Goal: Navigation & Orientation: Find specific page/section

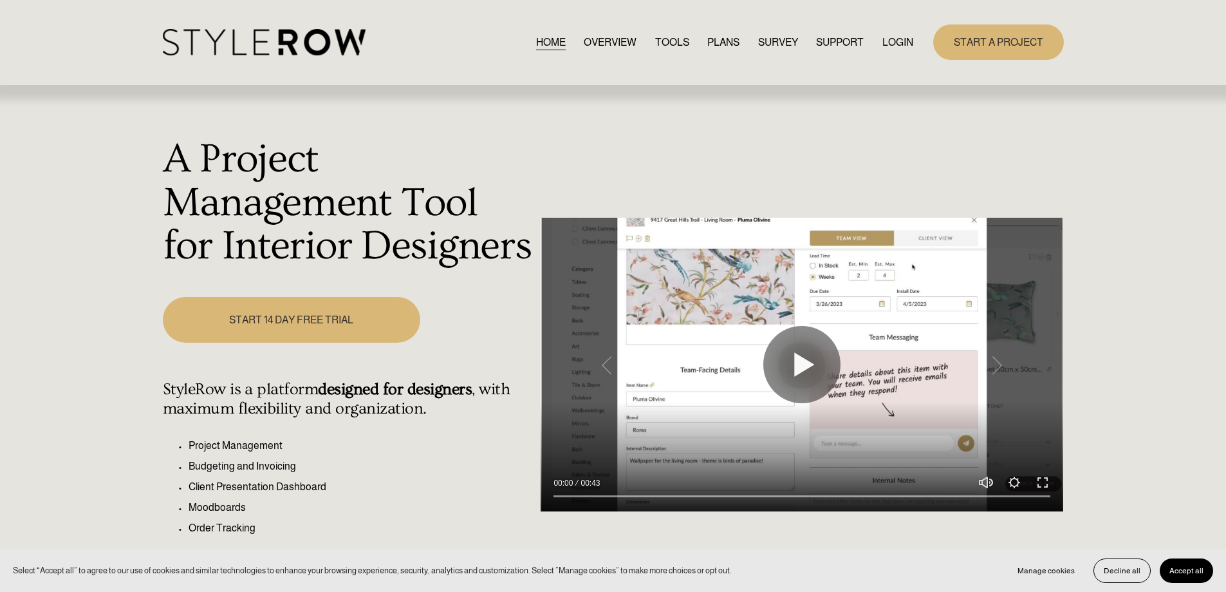
click at [890, 42] on link "LOGIN" at bounding box center [897, 41] width 31 height 17
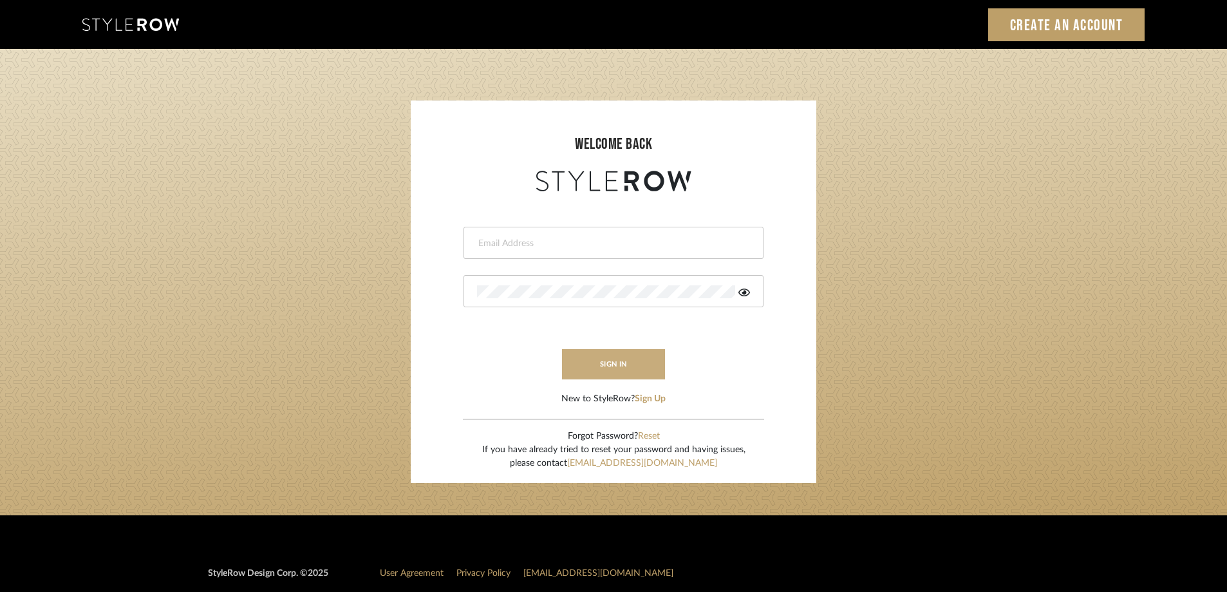
type input "STEWART@PERLALICHI.COM"
click at [597, 365] on button "sign in" at bounding box center [613, 364] width 103 height 30
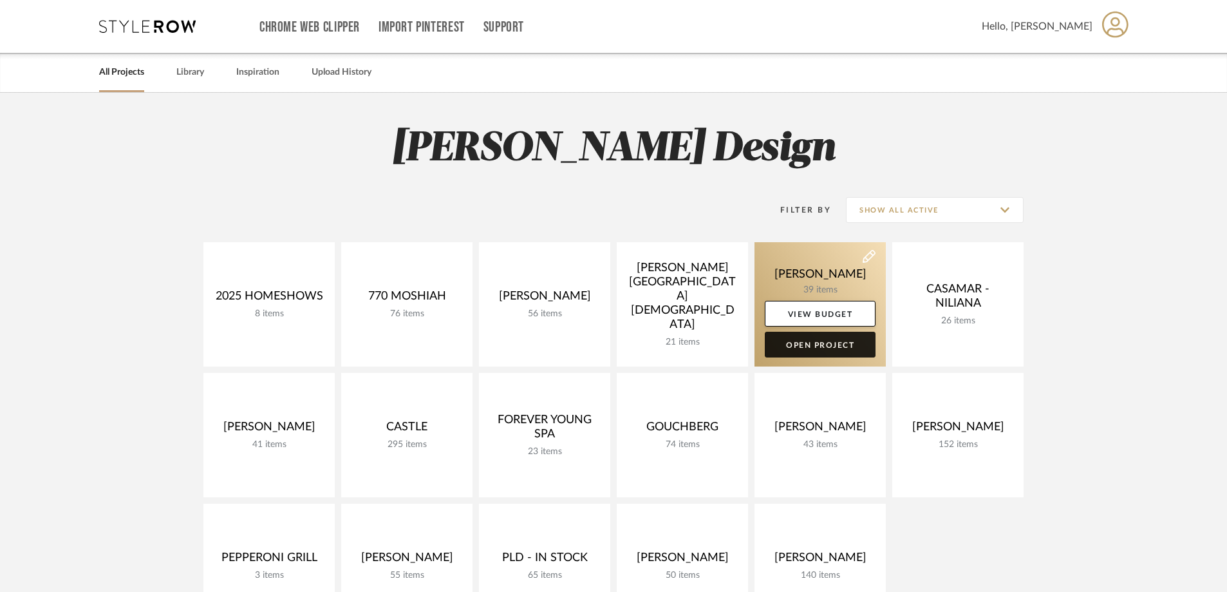
click at [826, 344] on link "Open Project" at bounding box center [820, 344] width 111 height 26
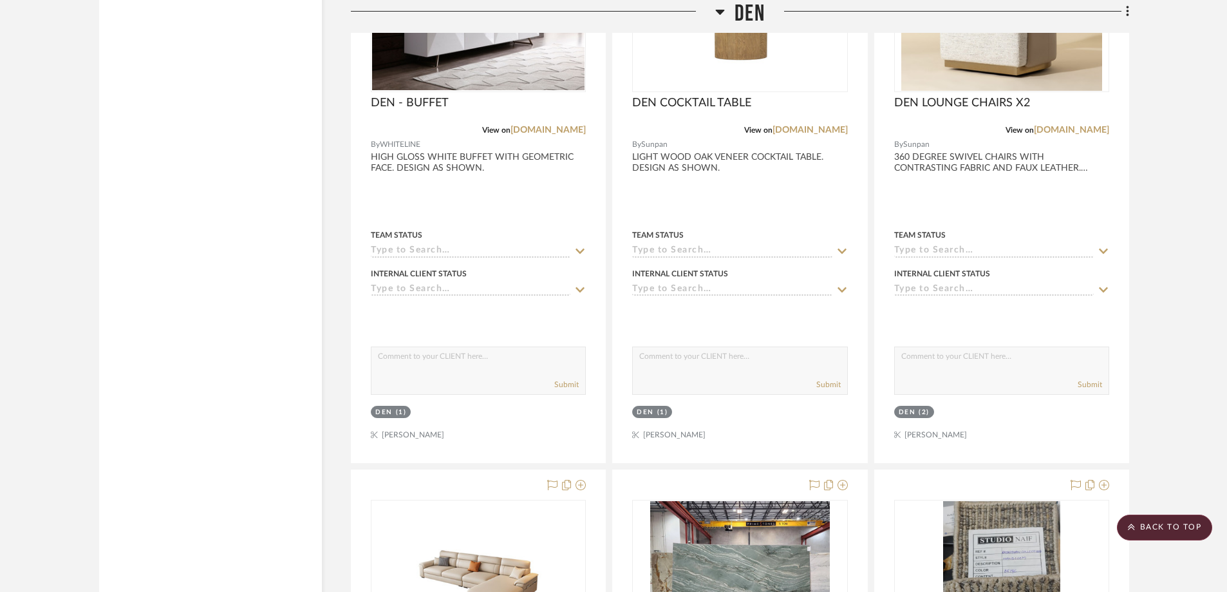
scroll to position [2837, 0]
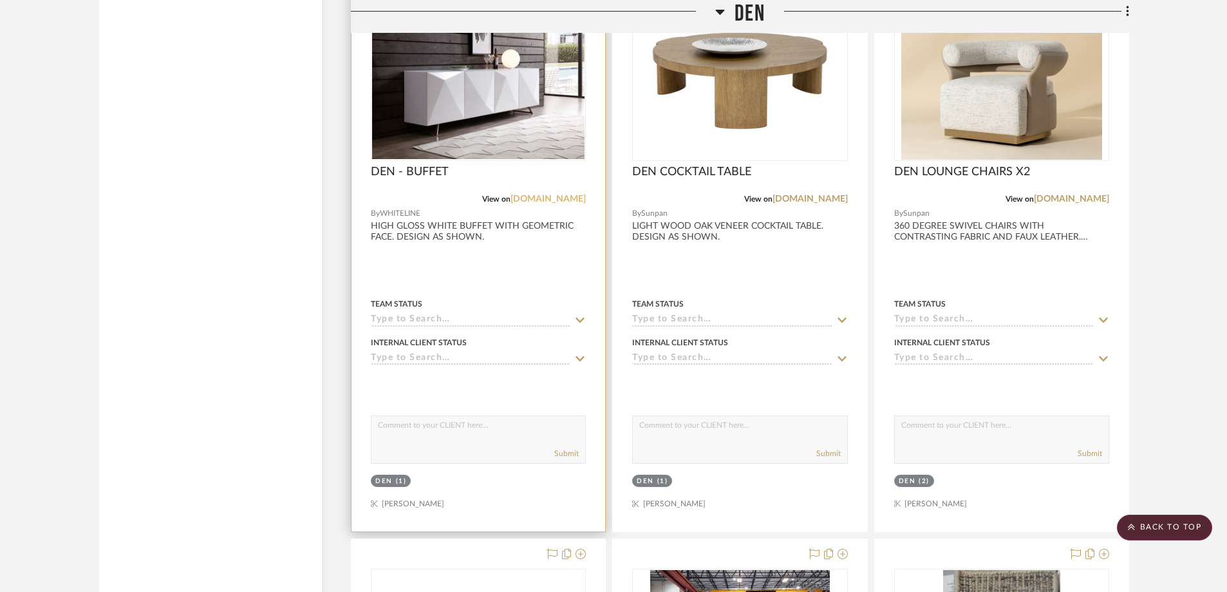
click at [551, 196] on link "whitelinemod.com" at bounding box center [547, 198] width 75 height 9
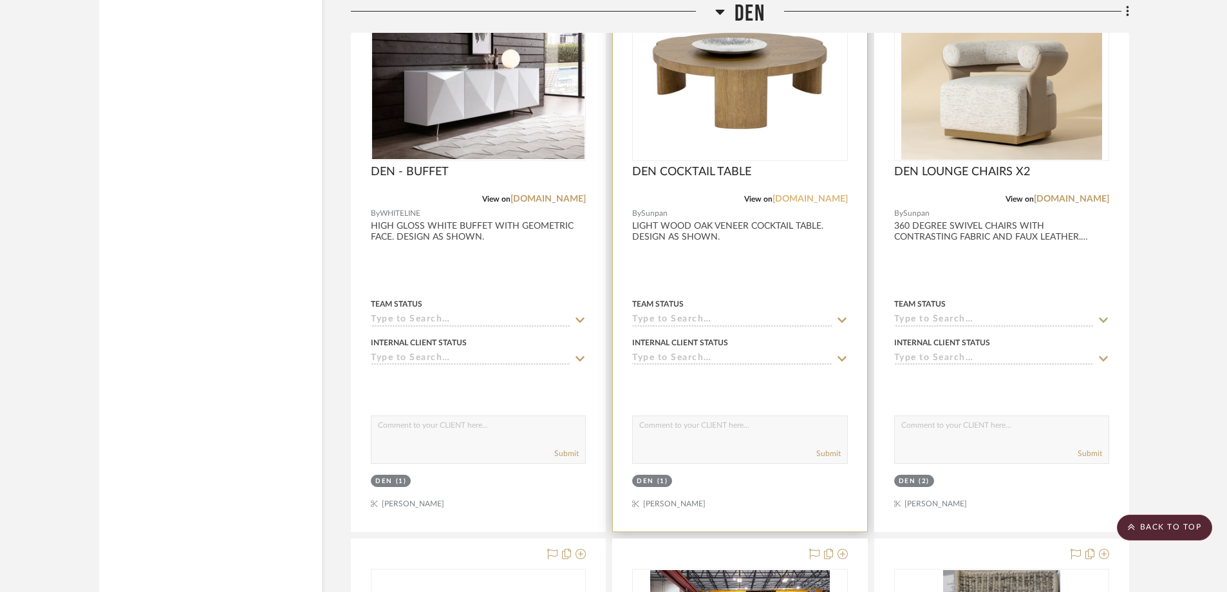
click at [817, 198] on link "sunpan.com" at bounding box center [809, 198] width 75 height 9
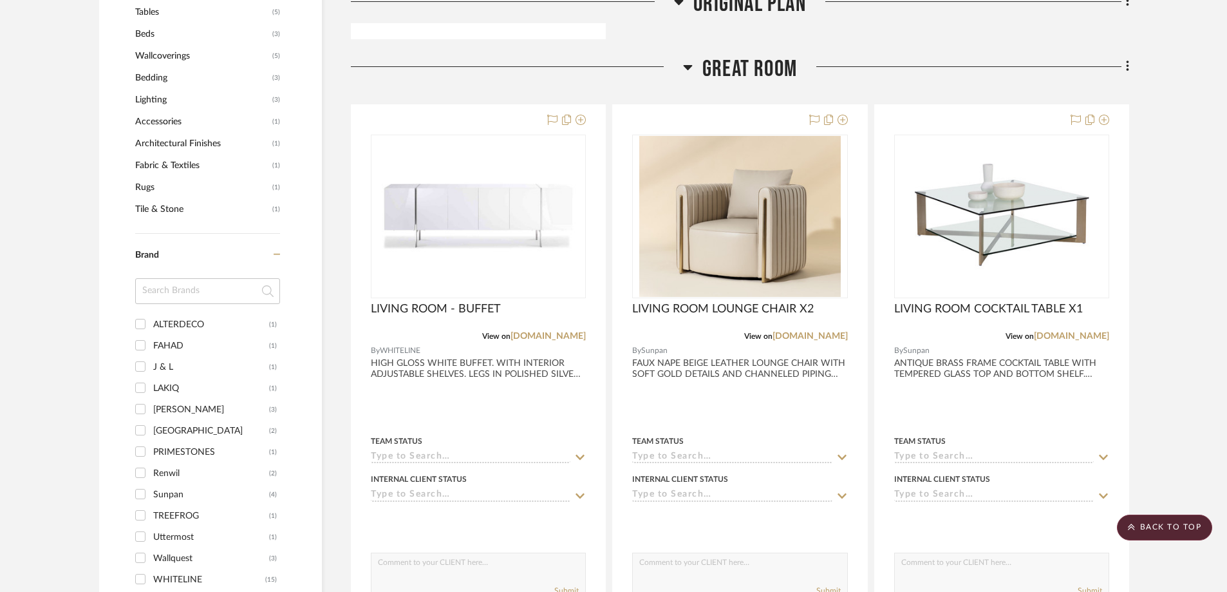
scroll to position [915, 0]
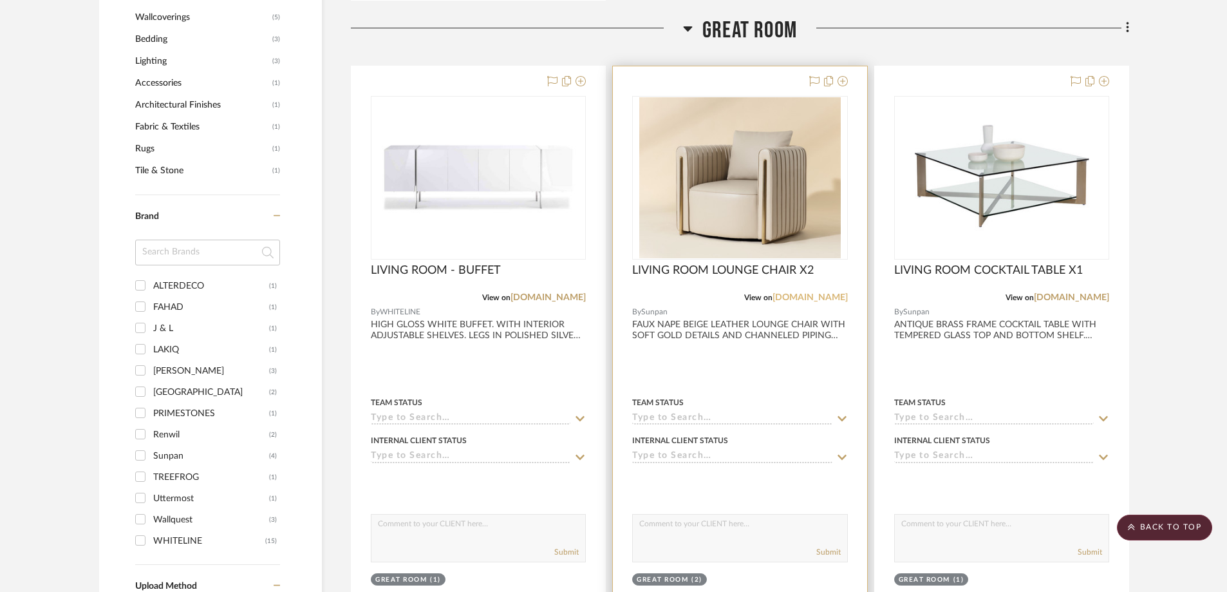
click at [817, 300] on link "[DOMAIN_NAME]" at bounding box center [809, 297] width 75 height 9
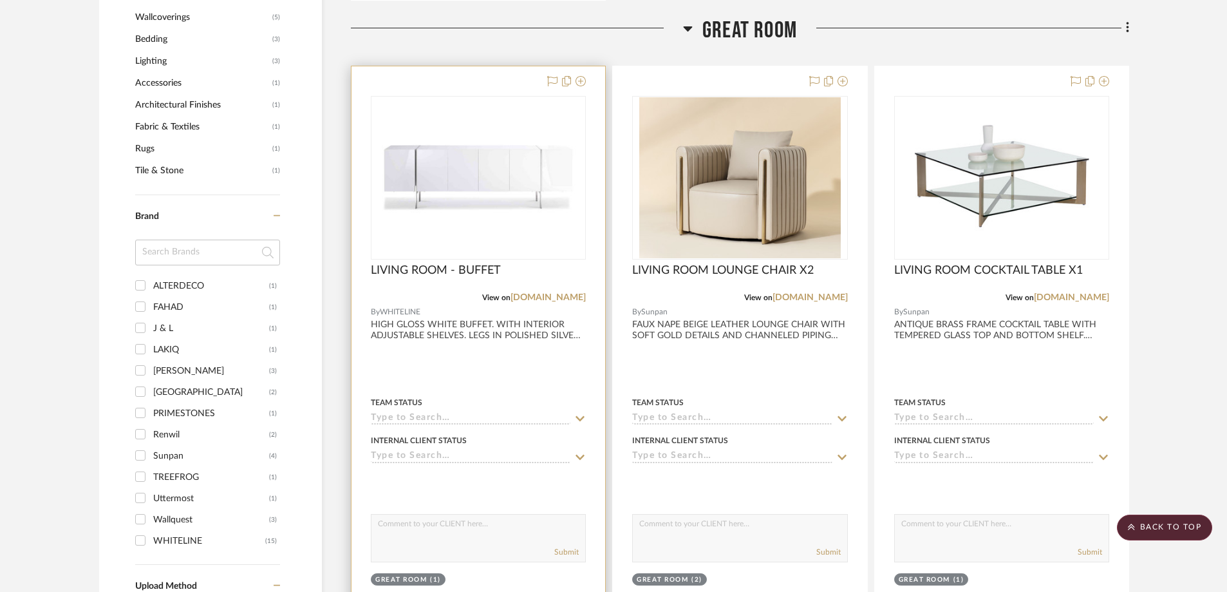
drag, startPoint x: 487, startPoint y: 232, endPoint x: 471, endPoint y: 232, distance: 16.1
click at [487, 232] on img "0" at bounding box center [478, 177] width 212 height 153
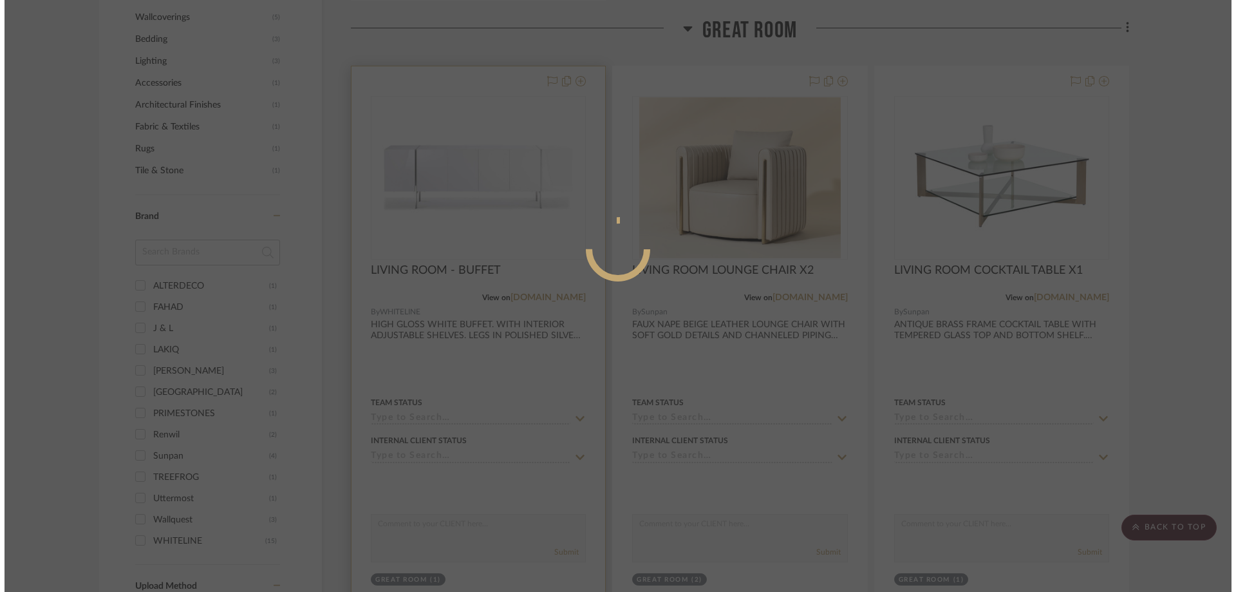
scroll to position [0, 0]
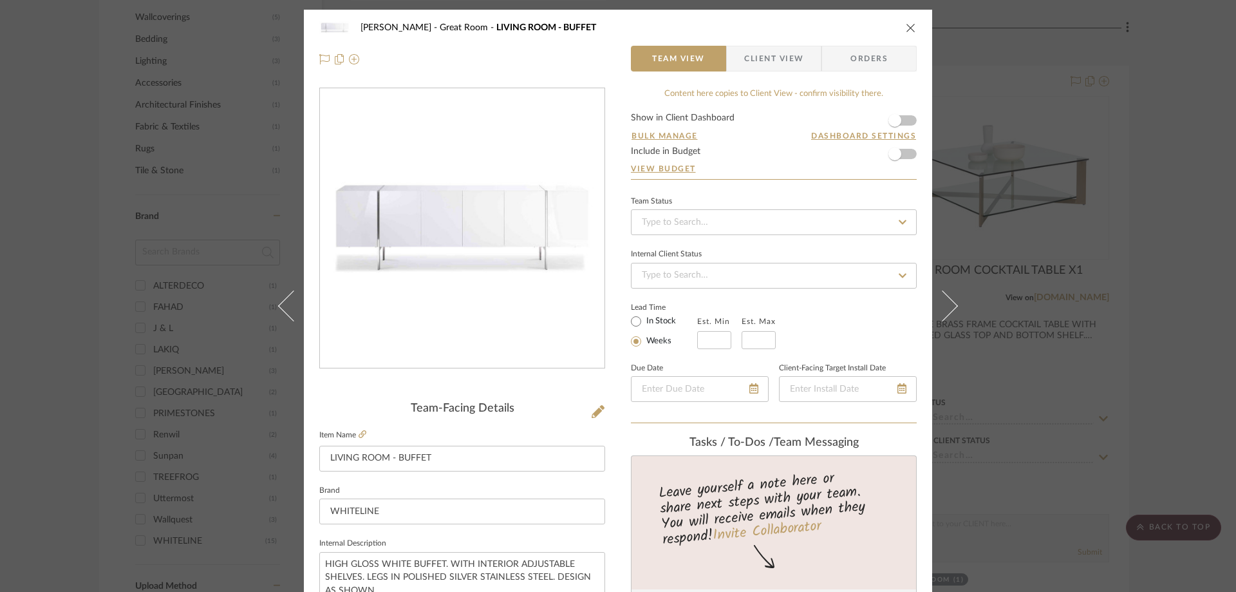
click at [915, 26] on div "CASAMAR - MARIO Great Room LIVING ROOM - BUFFET Team View Client View Orders" at bounding box center [618, 44] width 628 height 68
click at [906, 30] on icon "close" at bounding box center [911, 28] width 10 height 10
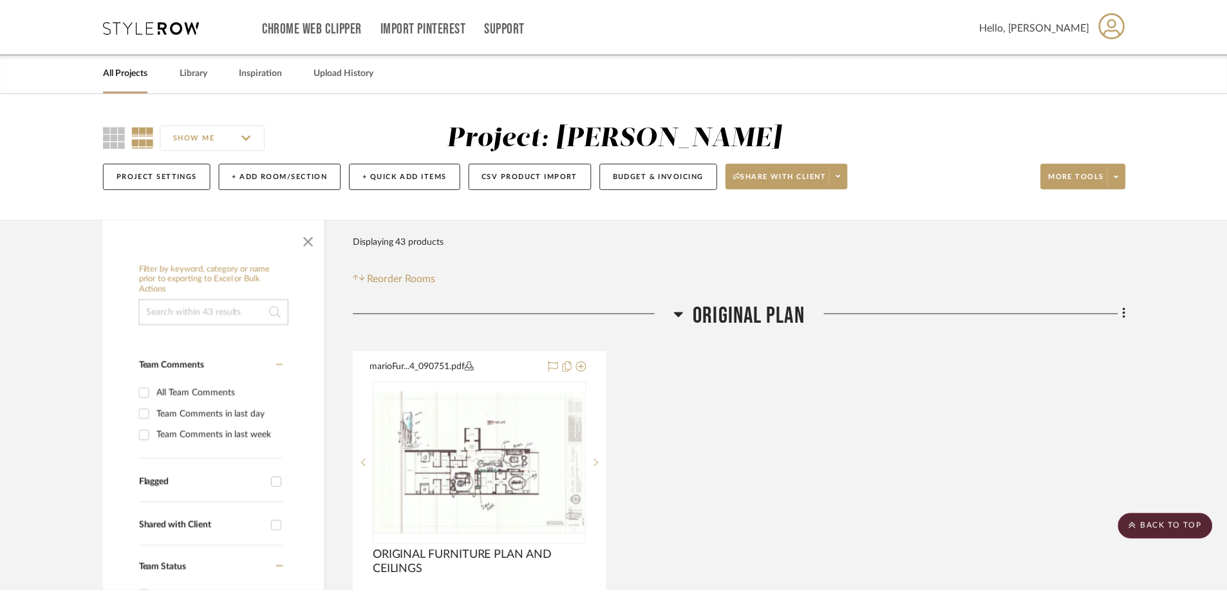
scroll to position [915, 0]
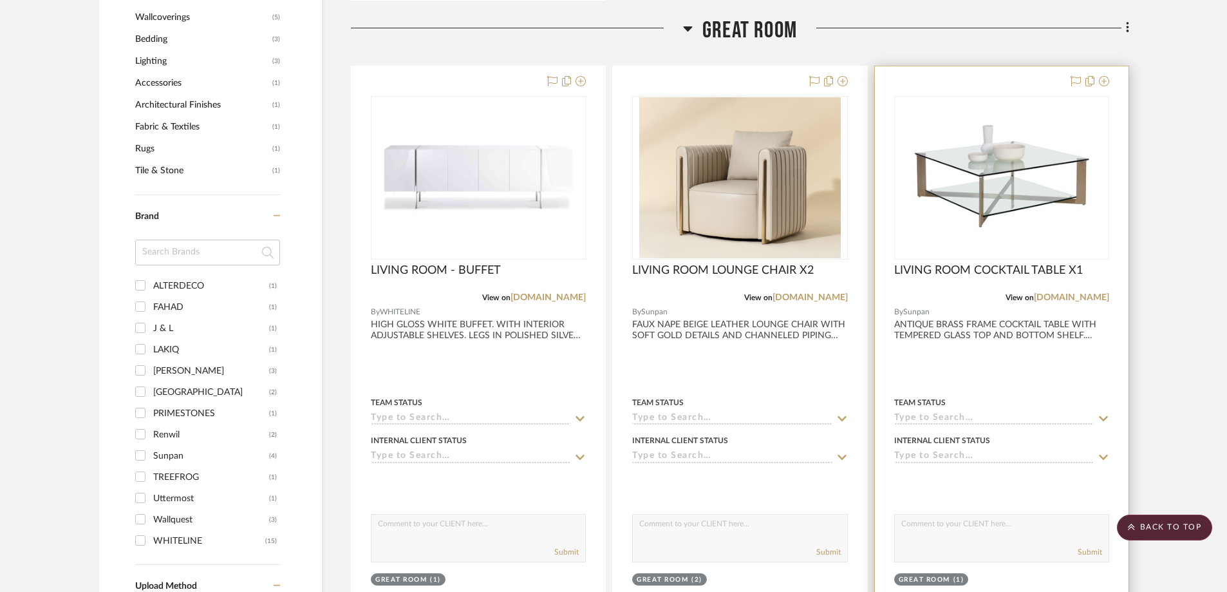
click at [997, 163] on img "0" at bounding box center [1001, 177] width 201 height 161
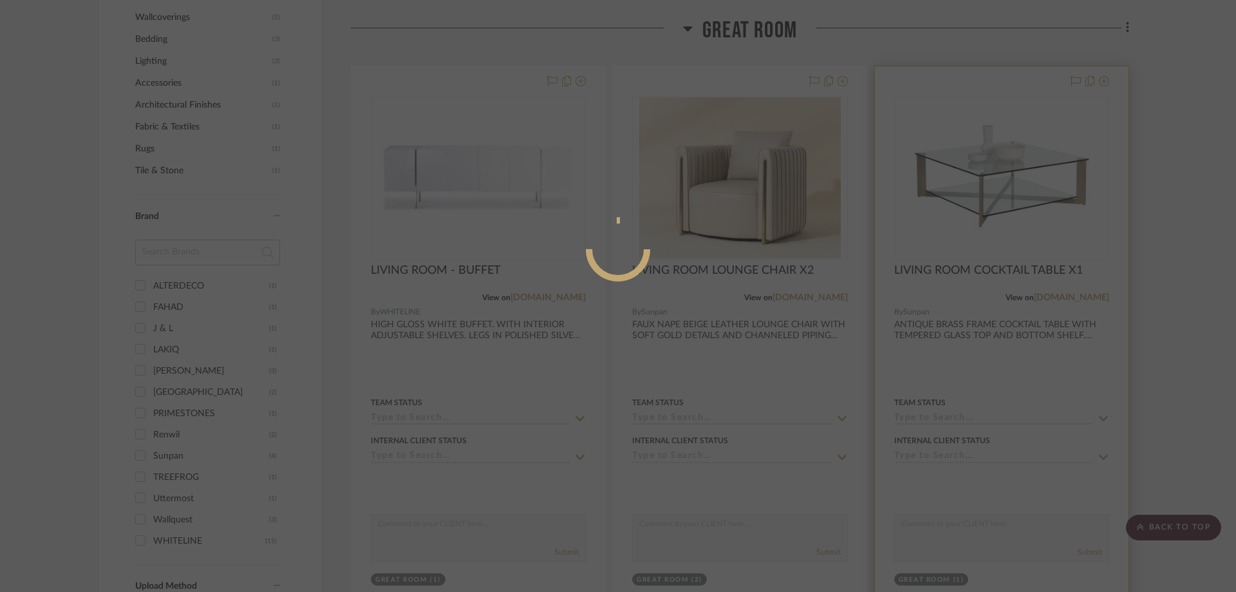
click at [997, 163] on div at bounding box center [618, 296] width 1236 height 592
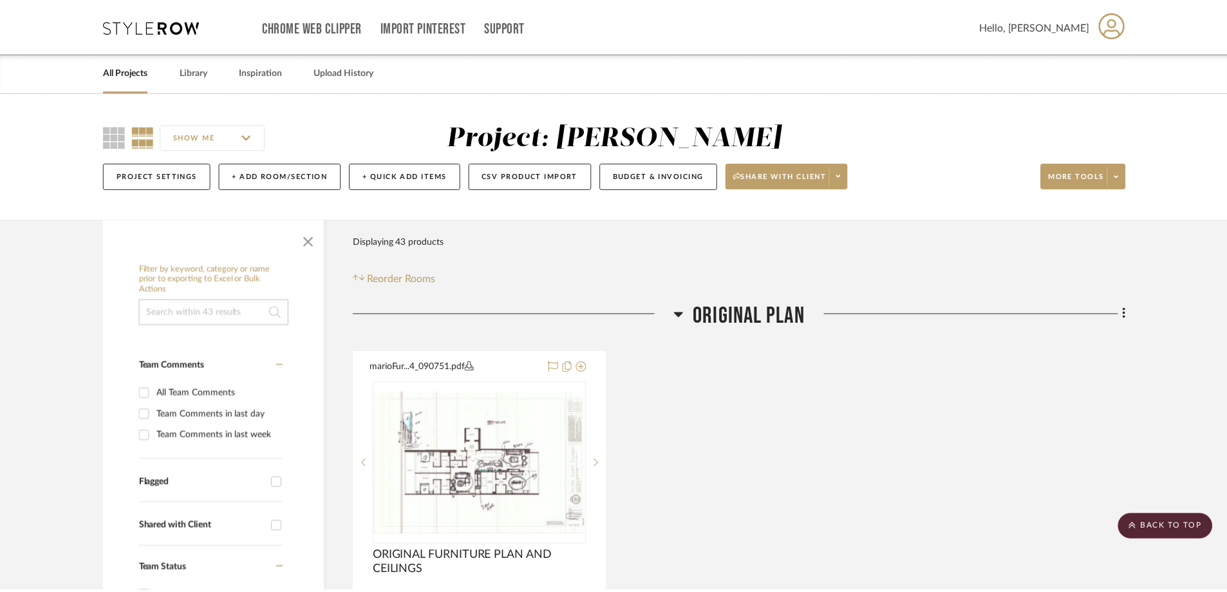
scroll to position [915, 0]
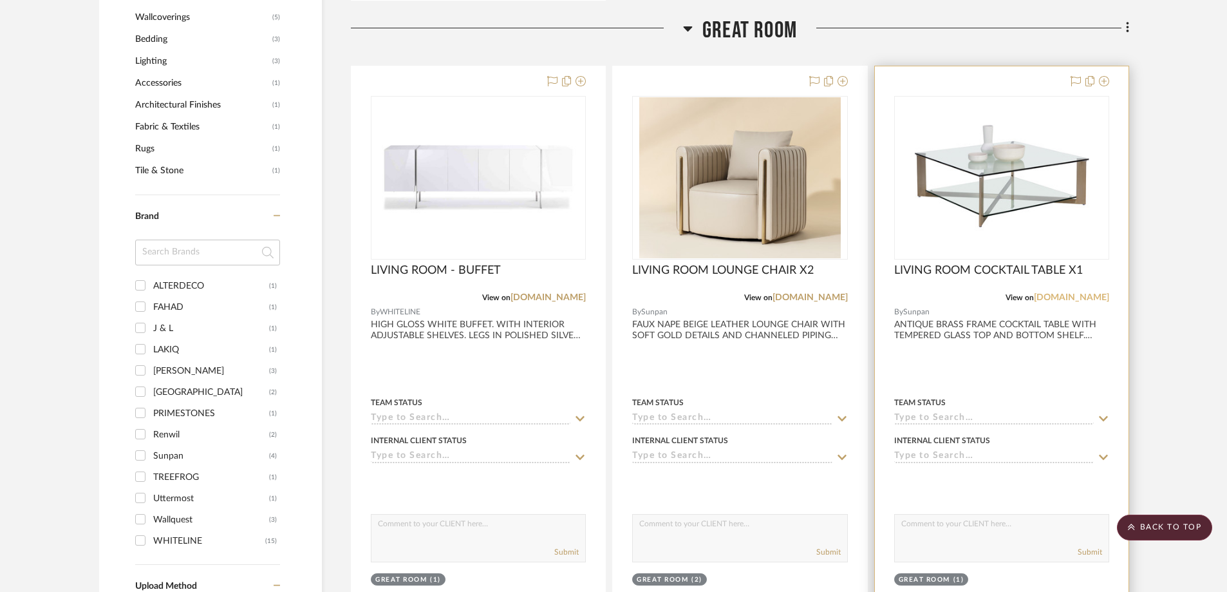
click at [1082, 296] on link "[DOMAIN_NAME]" at bounding box center [1071, 297] width 75 height 9
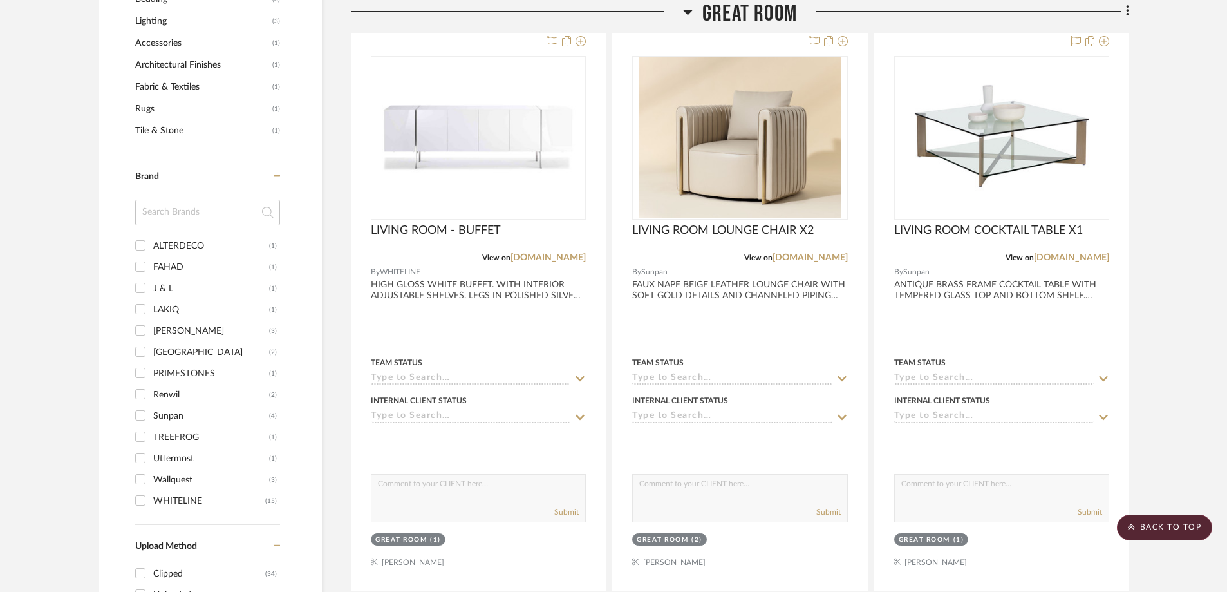
scroll to position [975, 0]
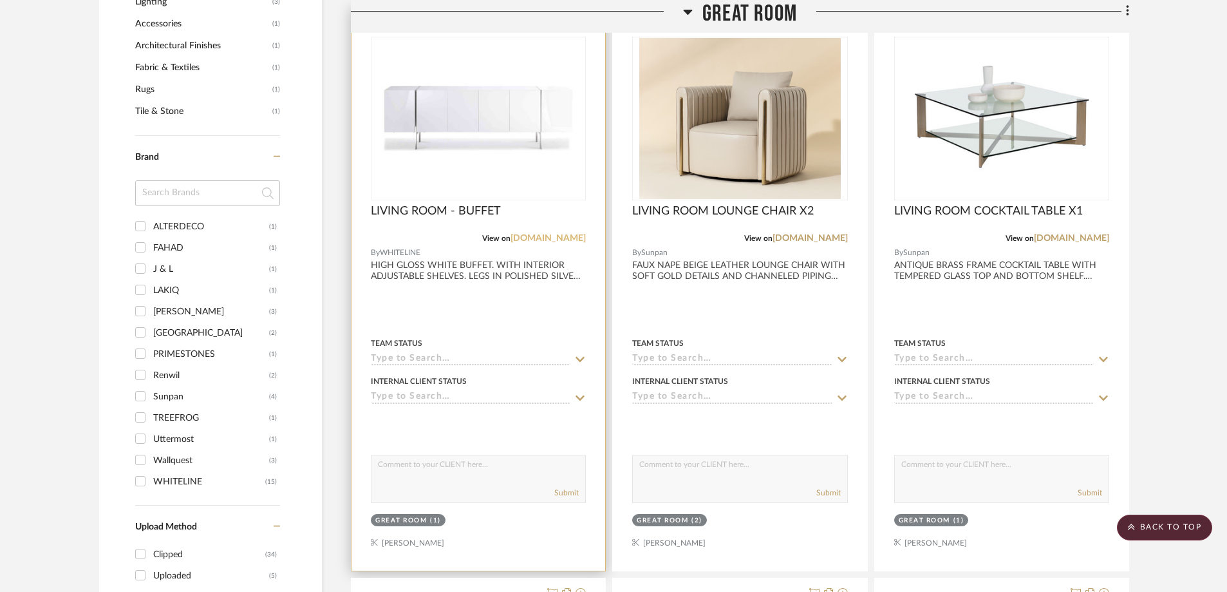
click at [539, 234] on link "[DOMAIN_NAME]" at bounding box center [547, 238] width 75 height 9
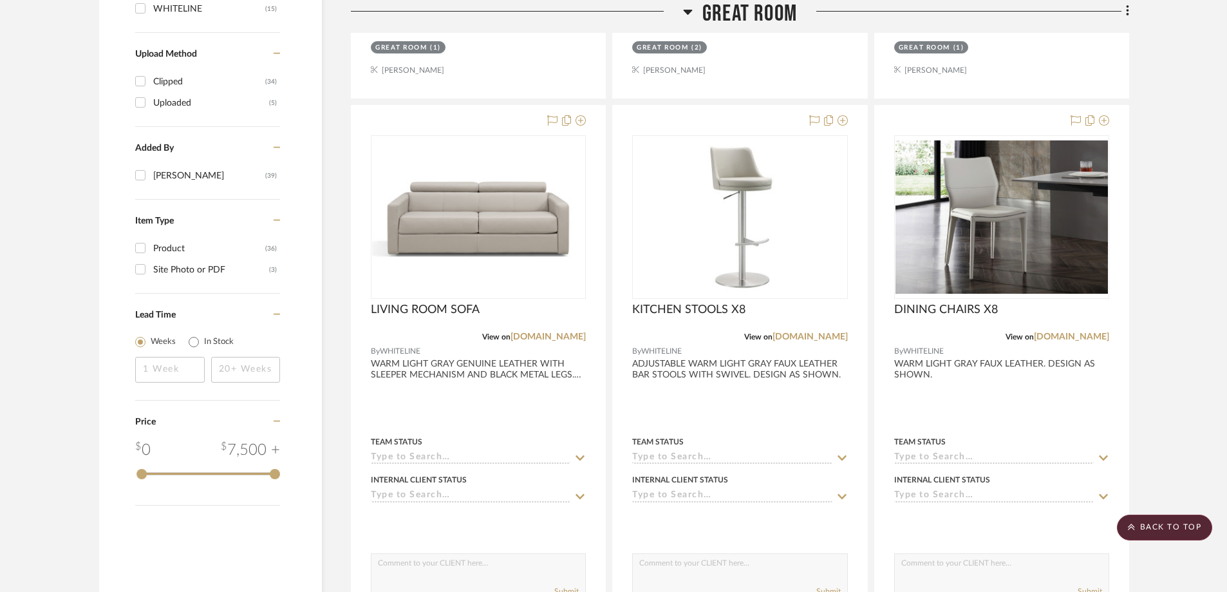
scroll to position [1486, 0]
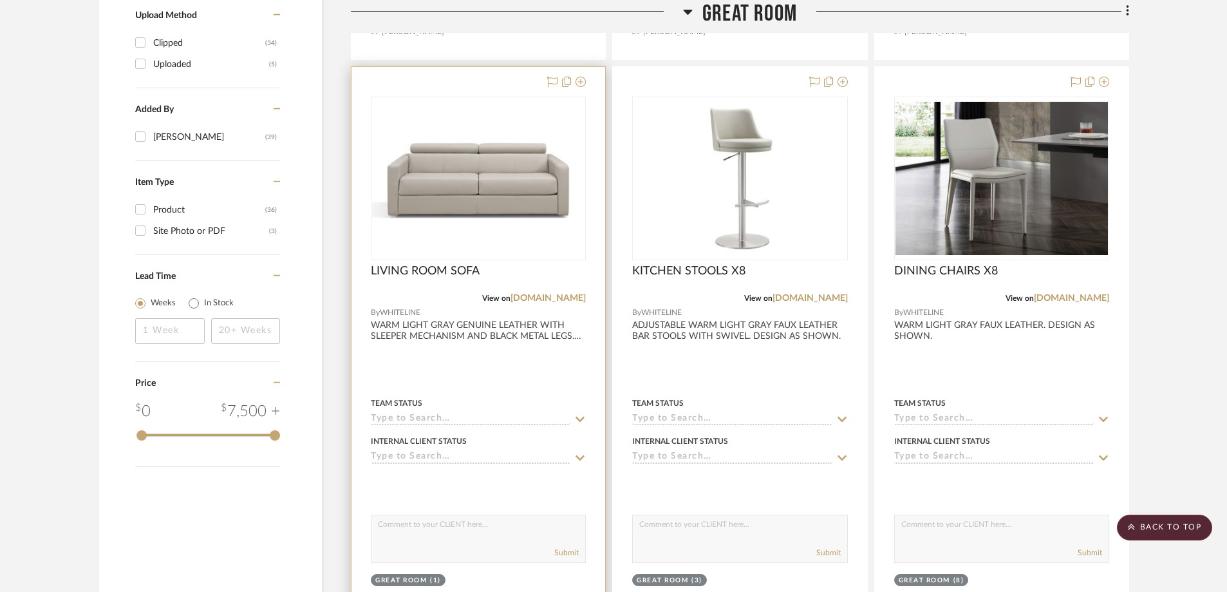
click at [576, 416] on icon at bounding box center [580, 419] width 12 height 10
click at [550, 294] on link "[DOMAIN_NAME]" at bounding box center [547, 298] width 75 height 9
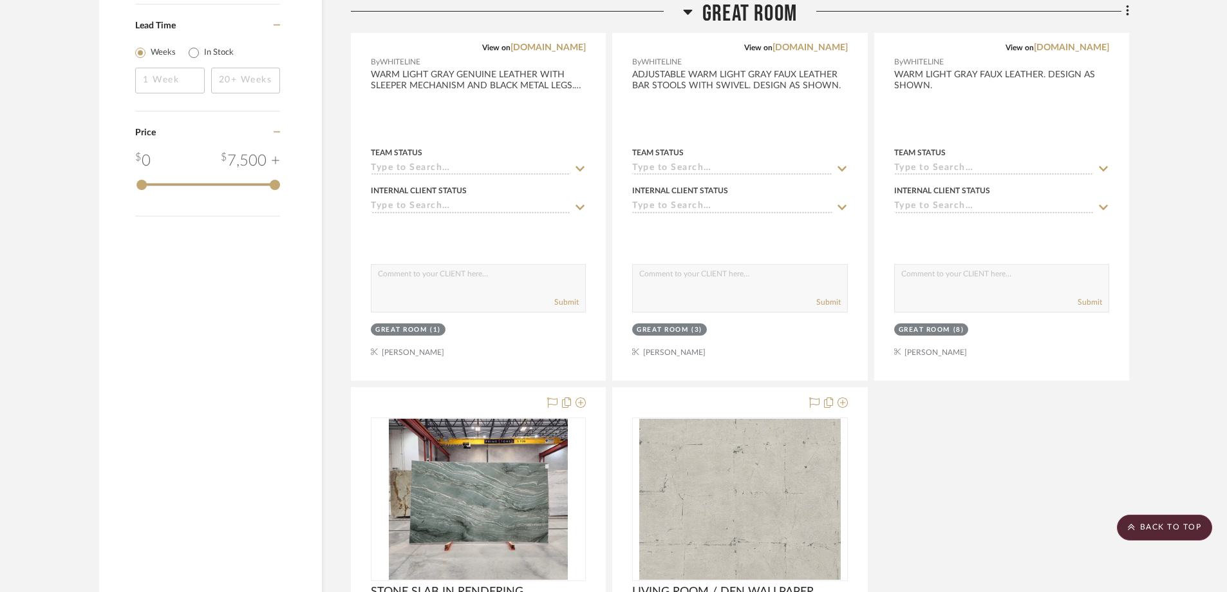
scroll to position [1717, 0]
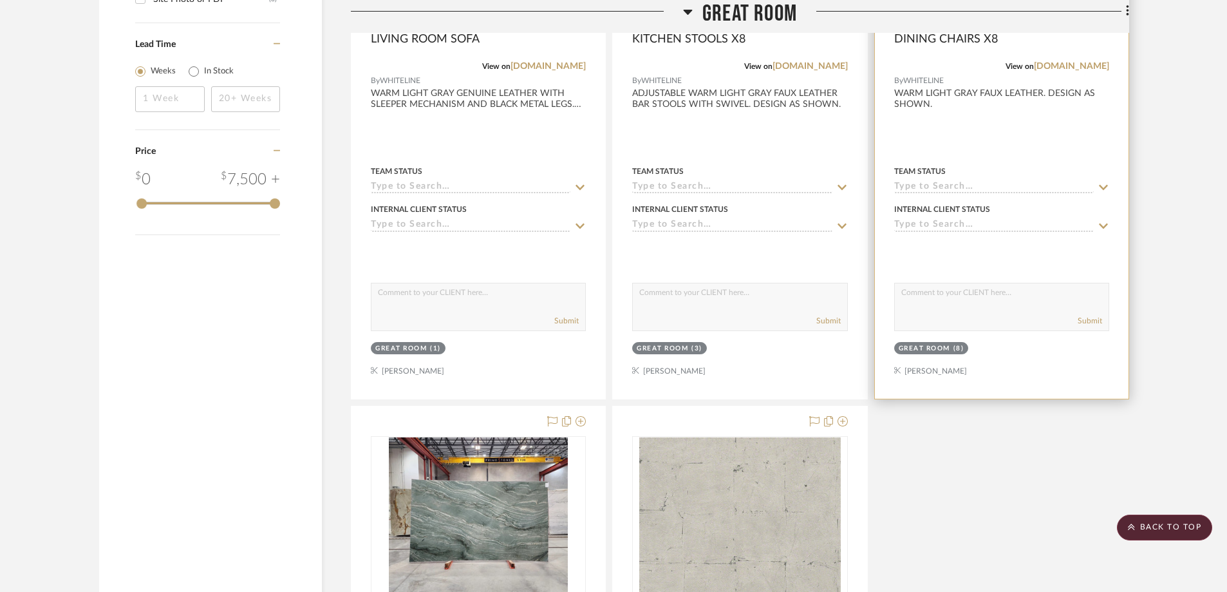
click at [978, 176] on div "Team Status" at bounding box center [1001, 171] width 215 height 12
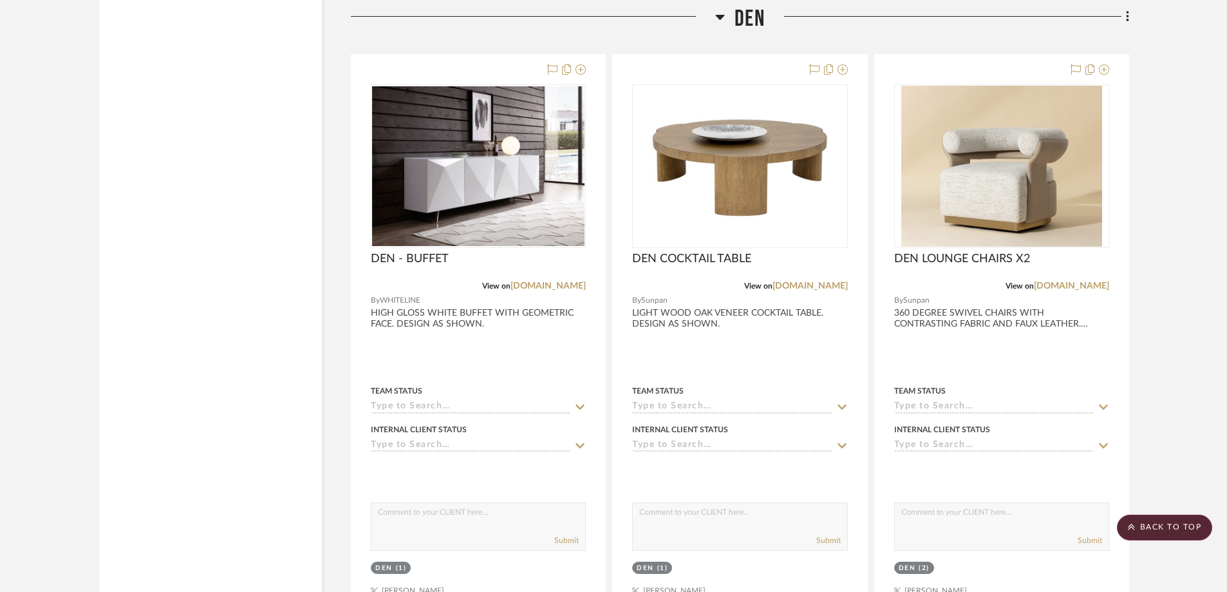
scroll to position [2739, 0]
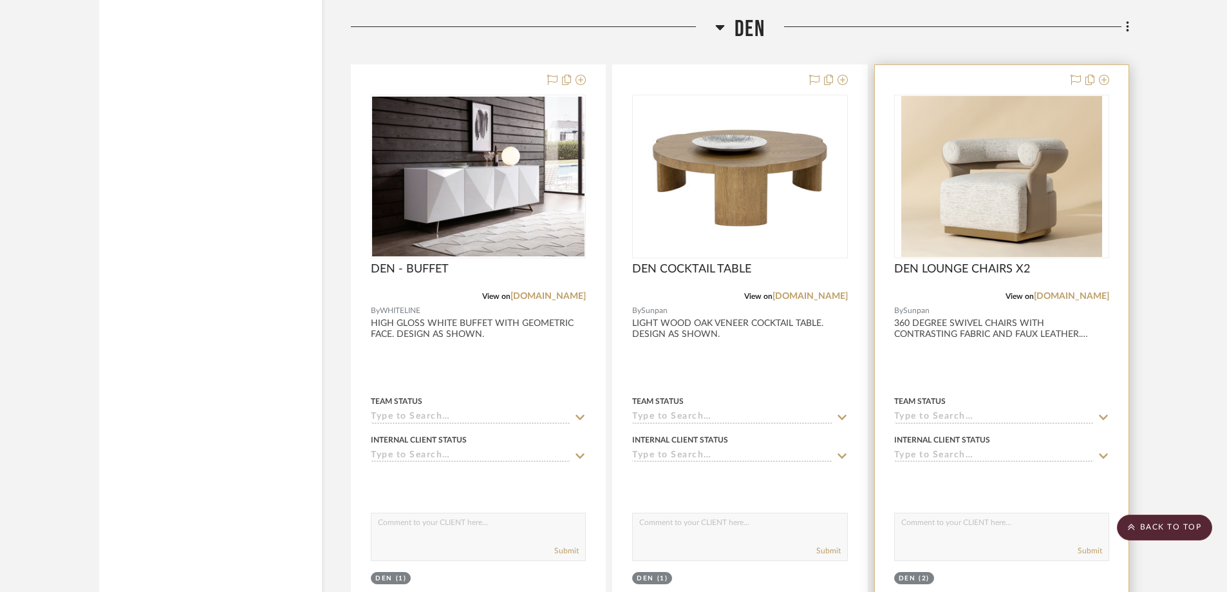
click at [1008, 197] on img "0" at bounding box center [1001, 176] width 201 height 161
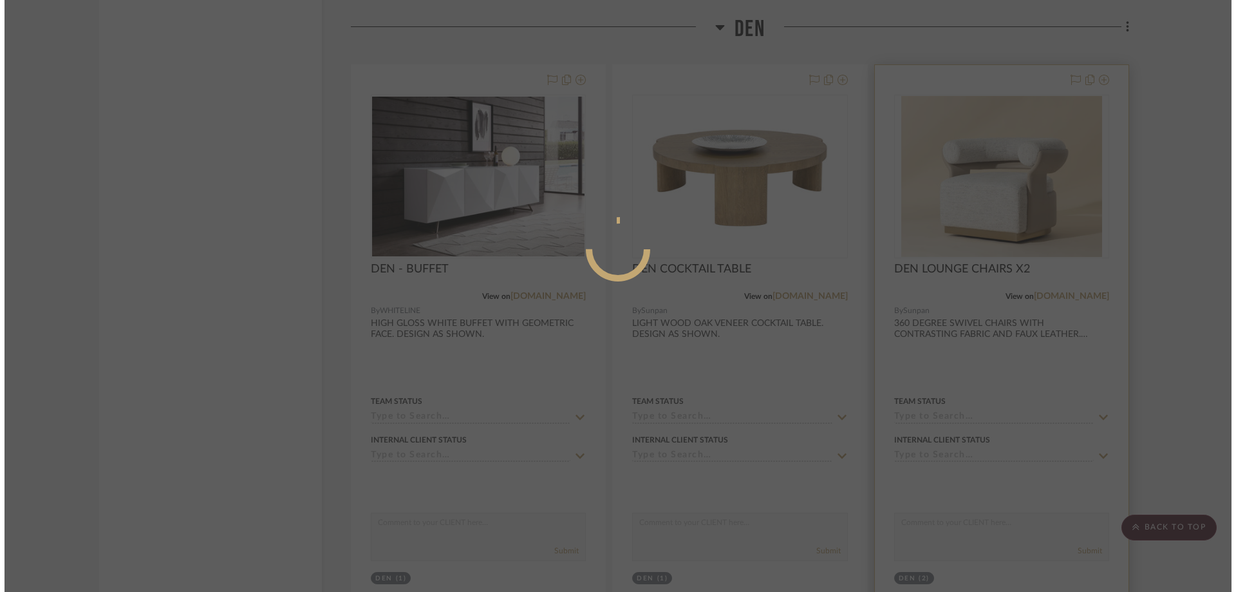
scroll to position [0, 0]
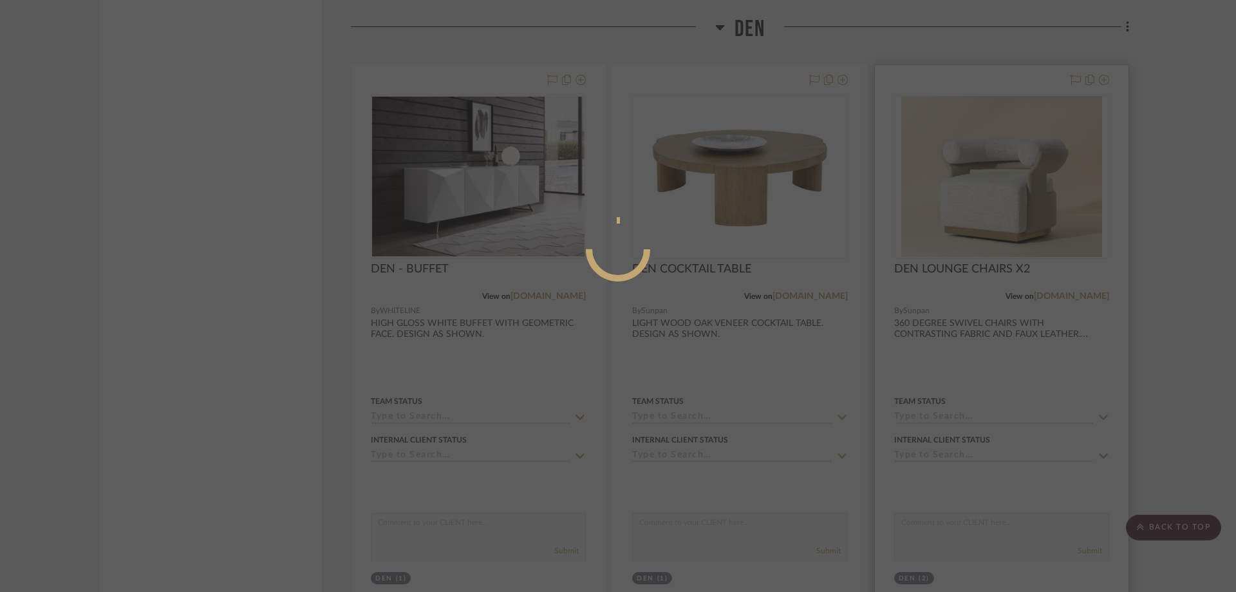
click at [1008, 197] on div at bounding box center [618, 296] width 1236 height 592
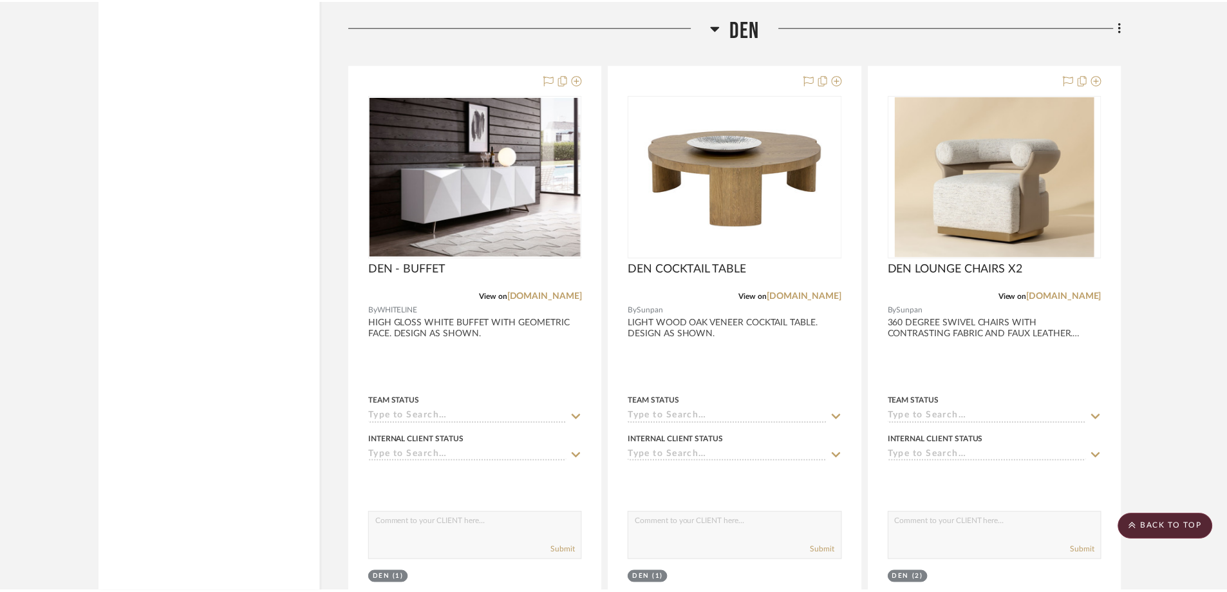
scroll to position [2739, 0]
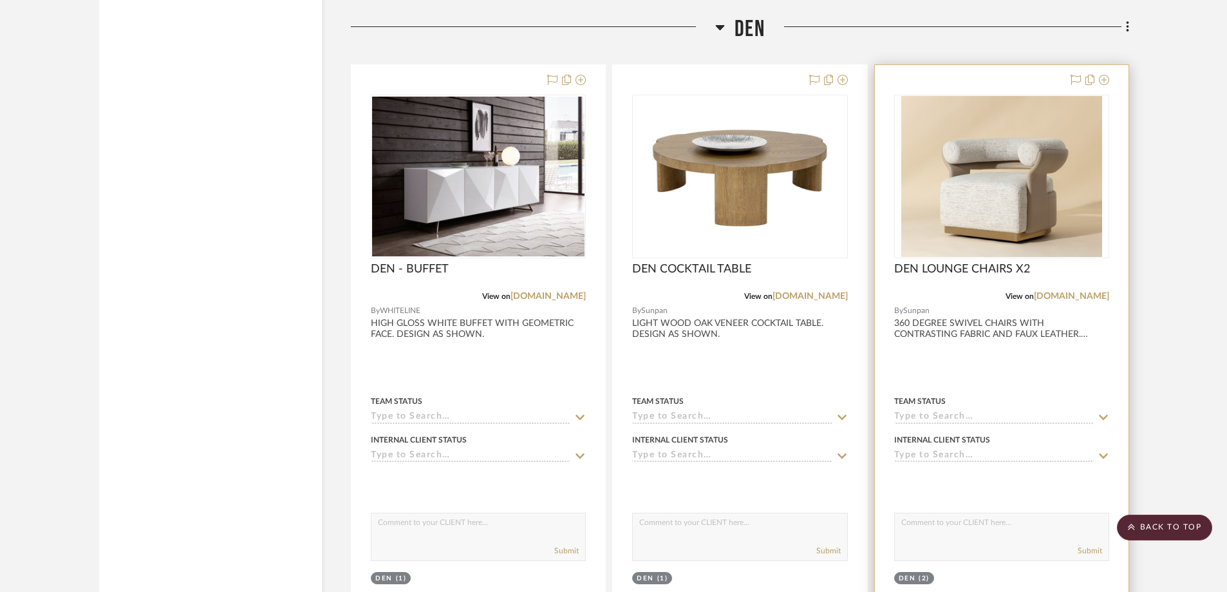
click at [1007, 201] on img "0" at bounding box center [1001, 176] width 201 height 161
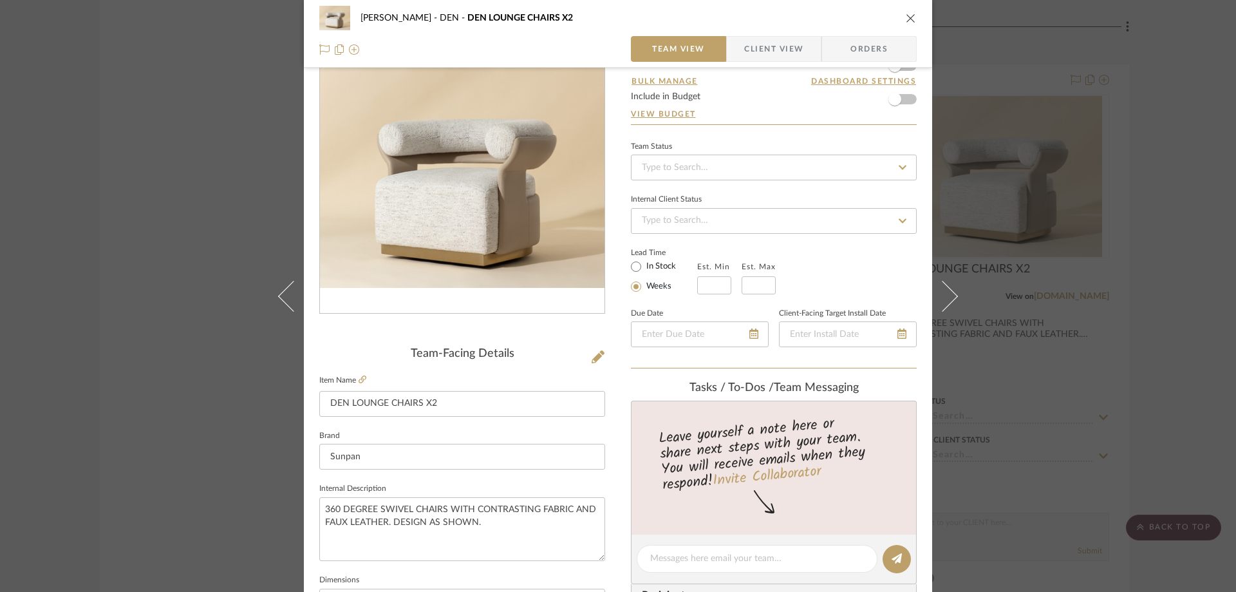
scroll to position [0, 0]
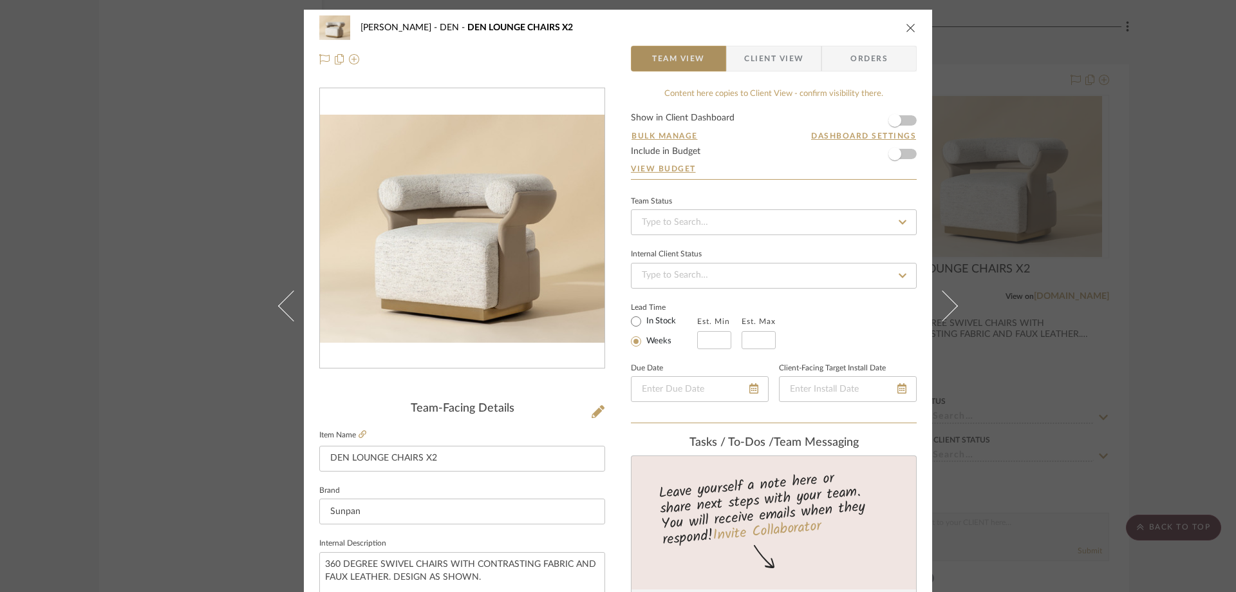
click at [700, 62] on span "Team View" at bounding box center [678, 59] width 94 height 26
click at [463, 518] on input "Sunpan" at bounding box center [462, 511] width 286 height 26
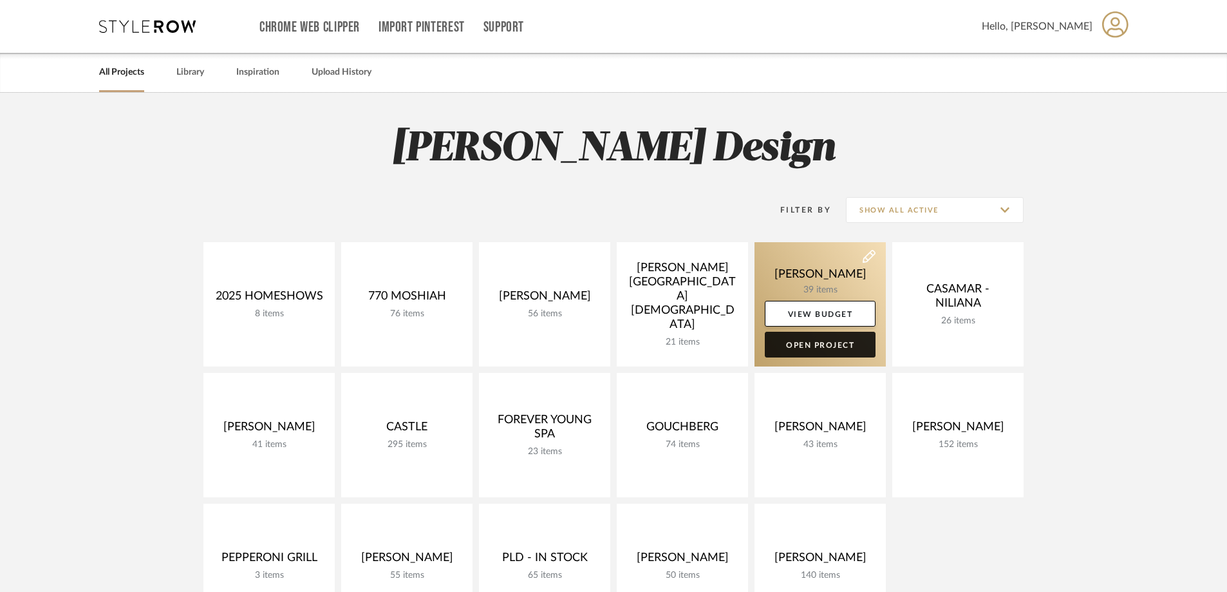
click at [845, 353] on link "Open Project" at bounding box center [820, 344] width 111 height 26
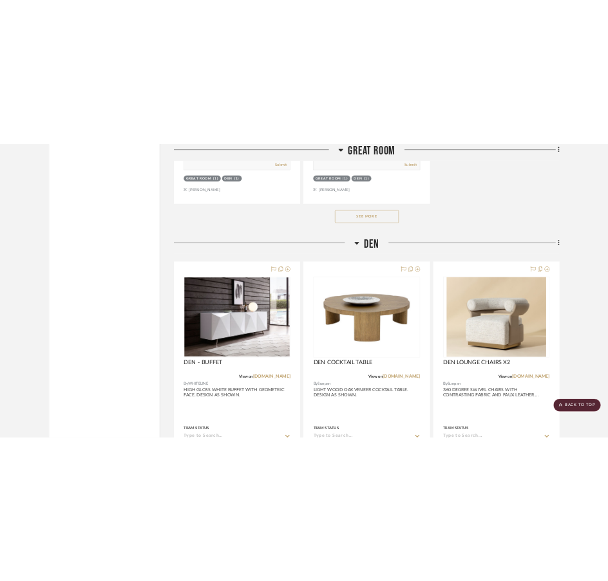
scroll to position [2577, 0]
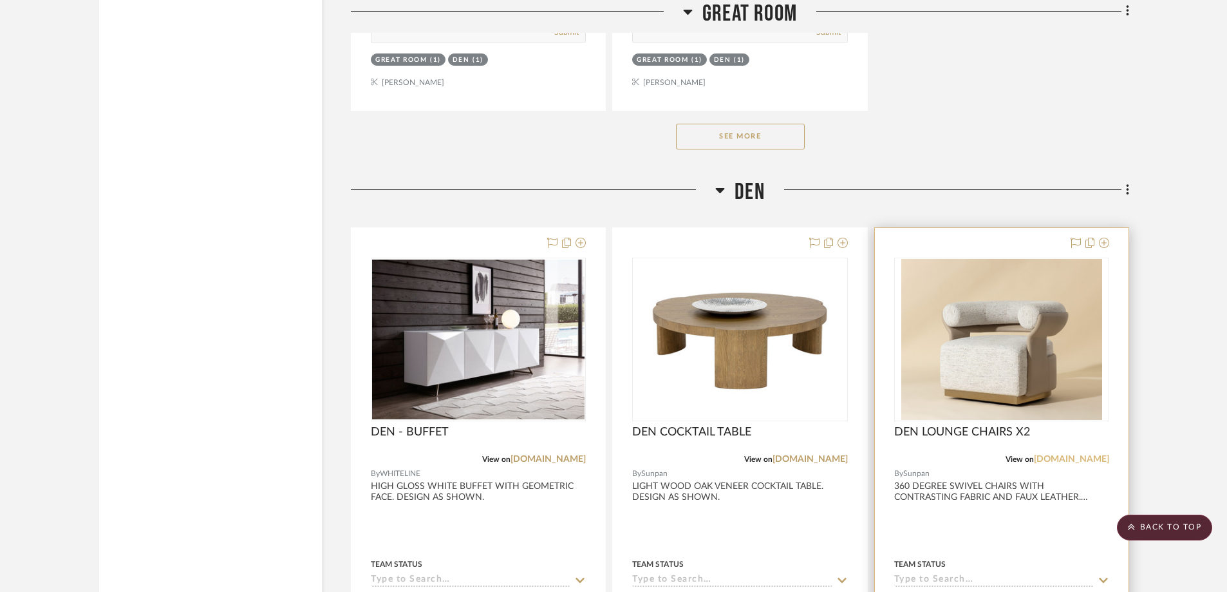
click at [1074, 460] on link "[DOMAIN_NAME]" at bounding box center [1071, 458] width 75 height 9
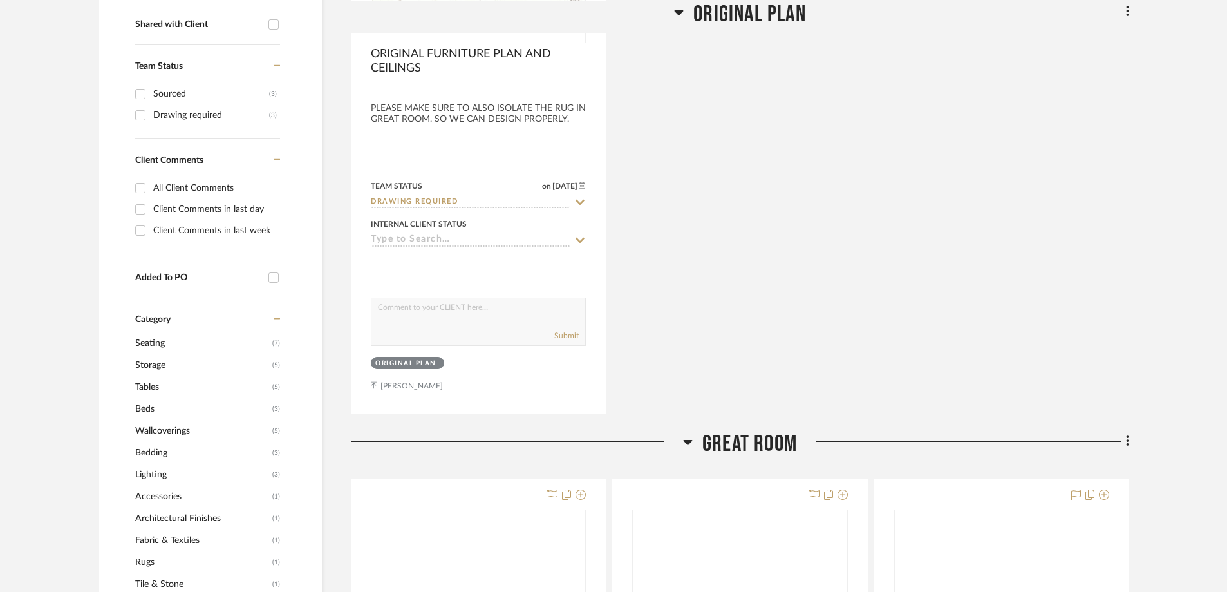
scroll to position [518, 0]
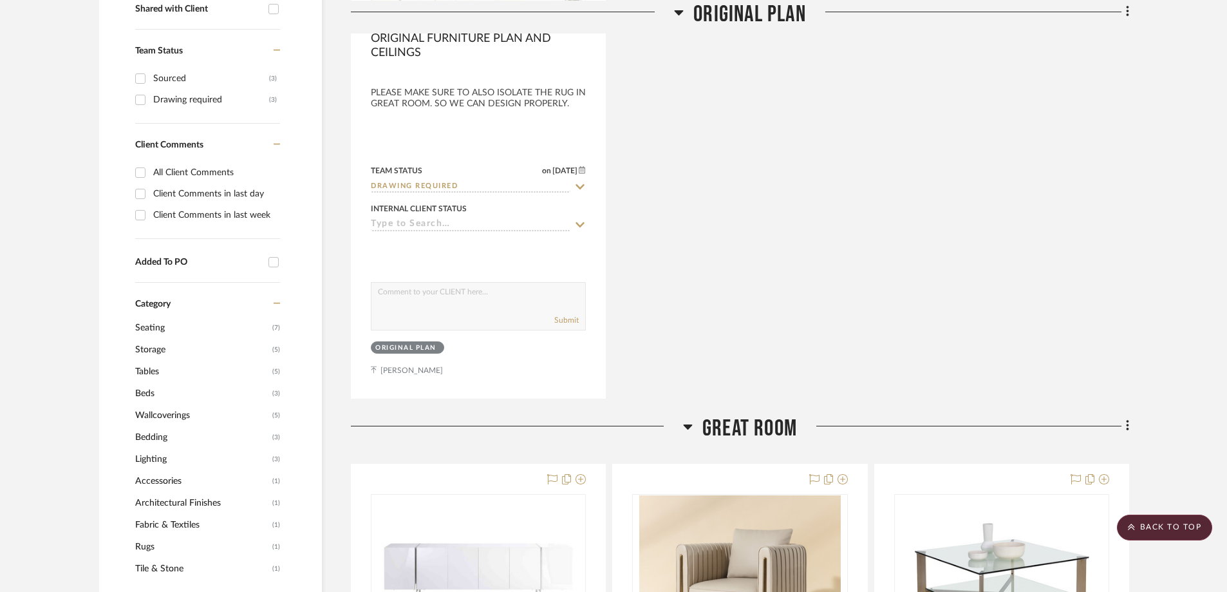
click at [697, 279] on div "marioFur...4_090751.pdf ORIGINAL FURNITURE PLAN AND CEILINGS By Unknown PLEASE …" at bounding box center [740, 116] width 778 height 565
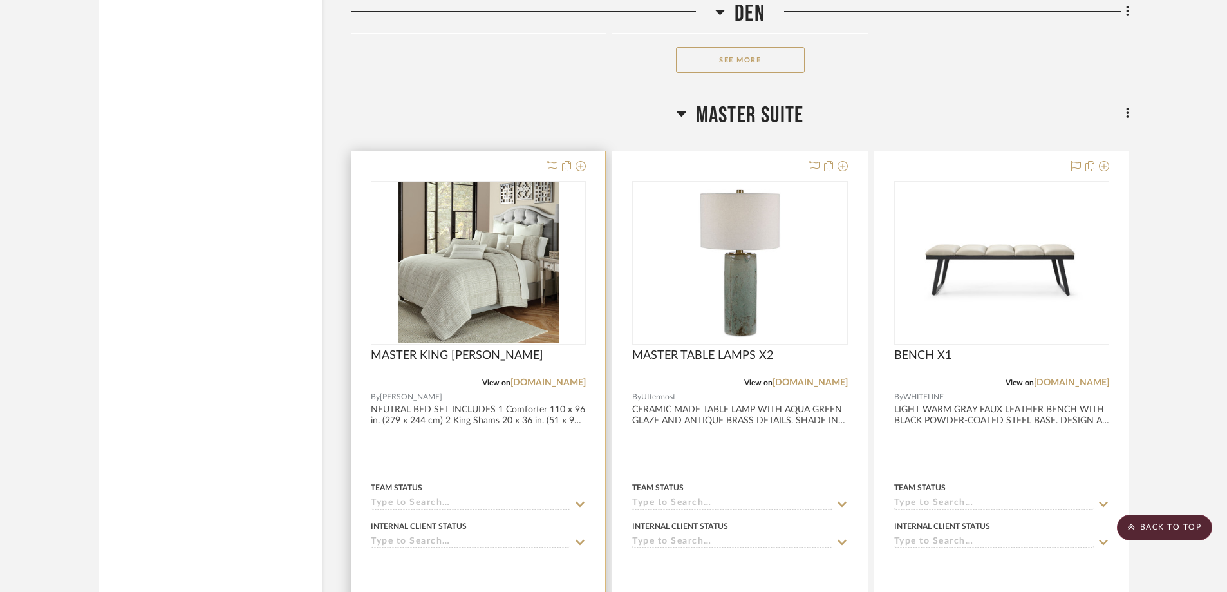
scroll to position [4468, 0]
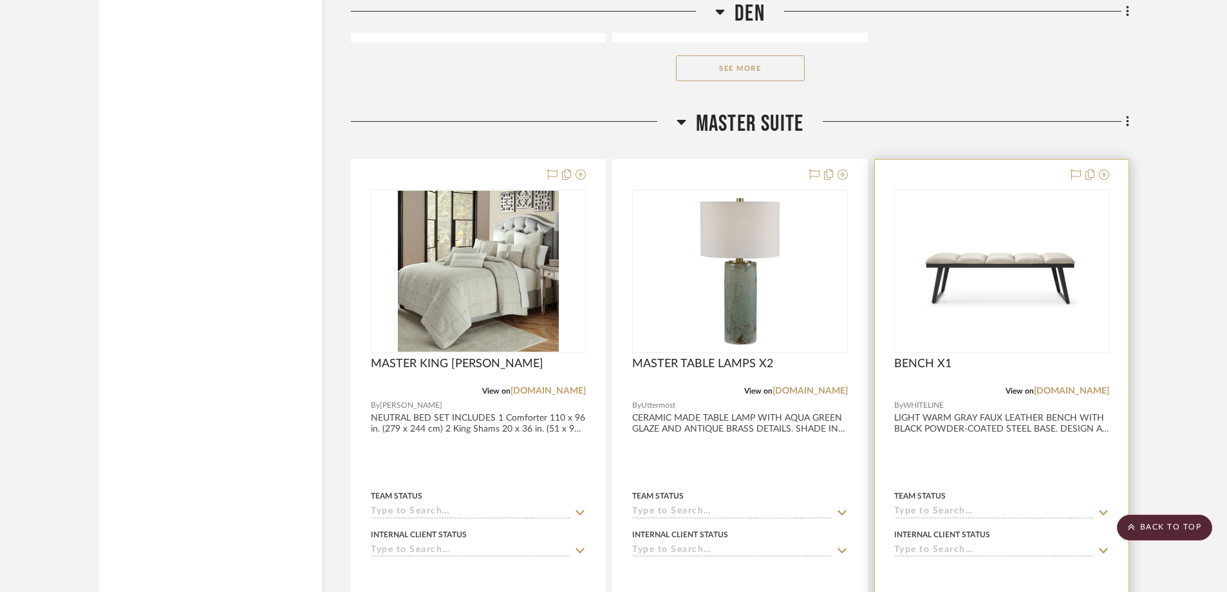
click at [963, 310] on img "0" at bounding box center [1001, 270] width 213 height 145
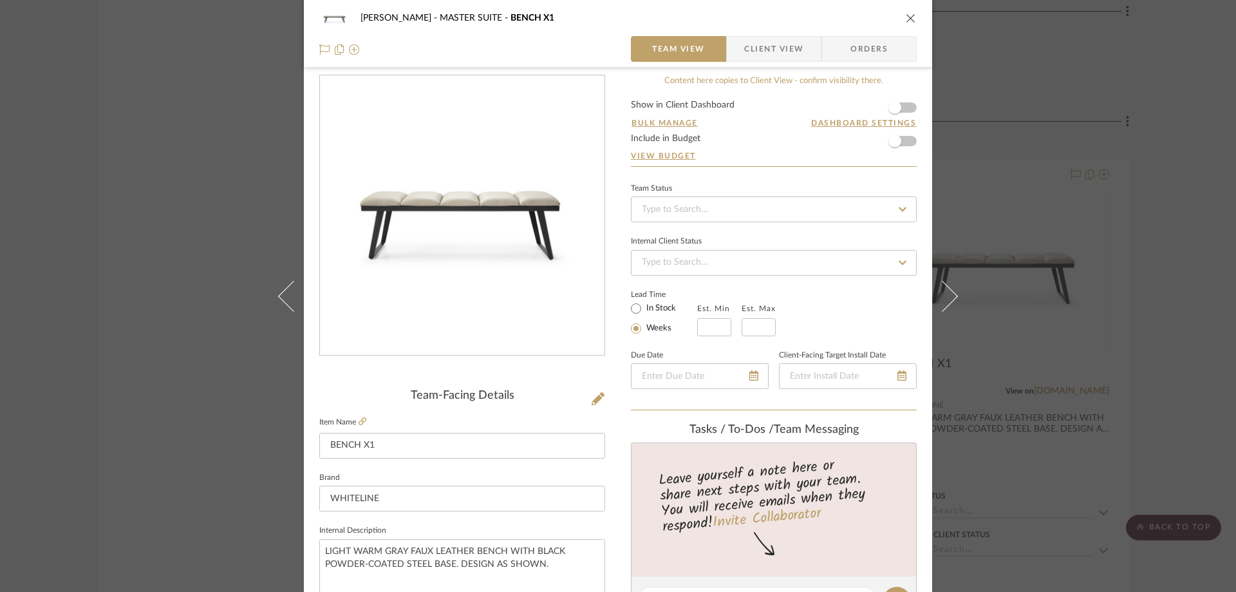
scroll to position [10, 0]
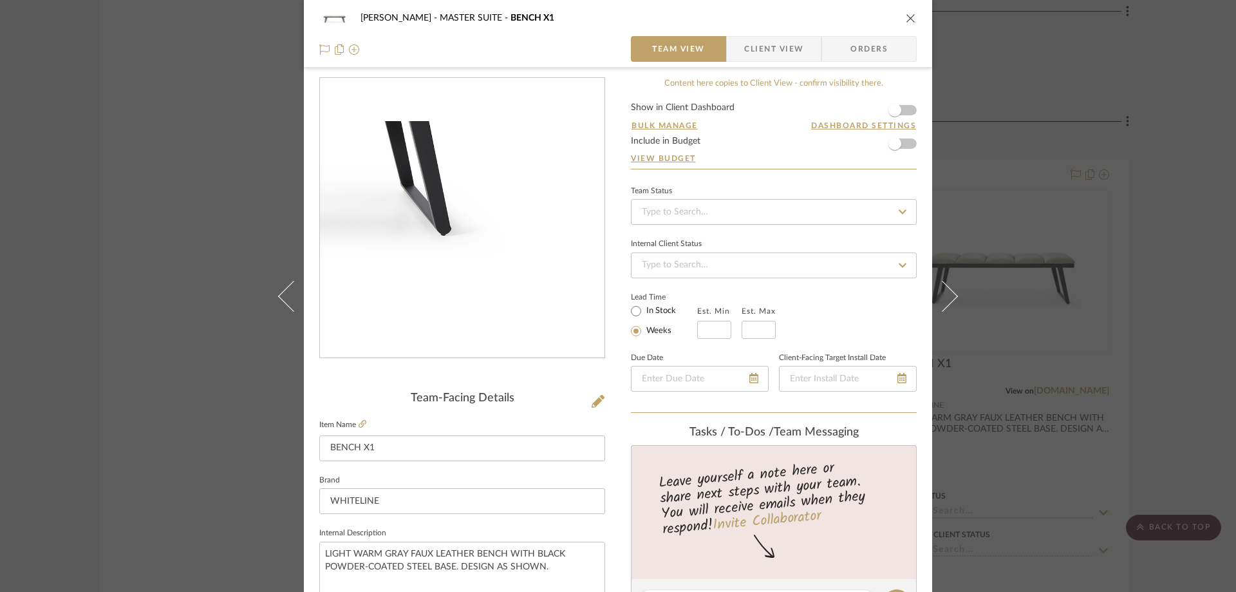
click at [545, 256] on img "0" at bounding box center [462, 218] width 285 height 194
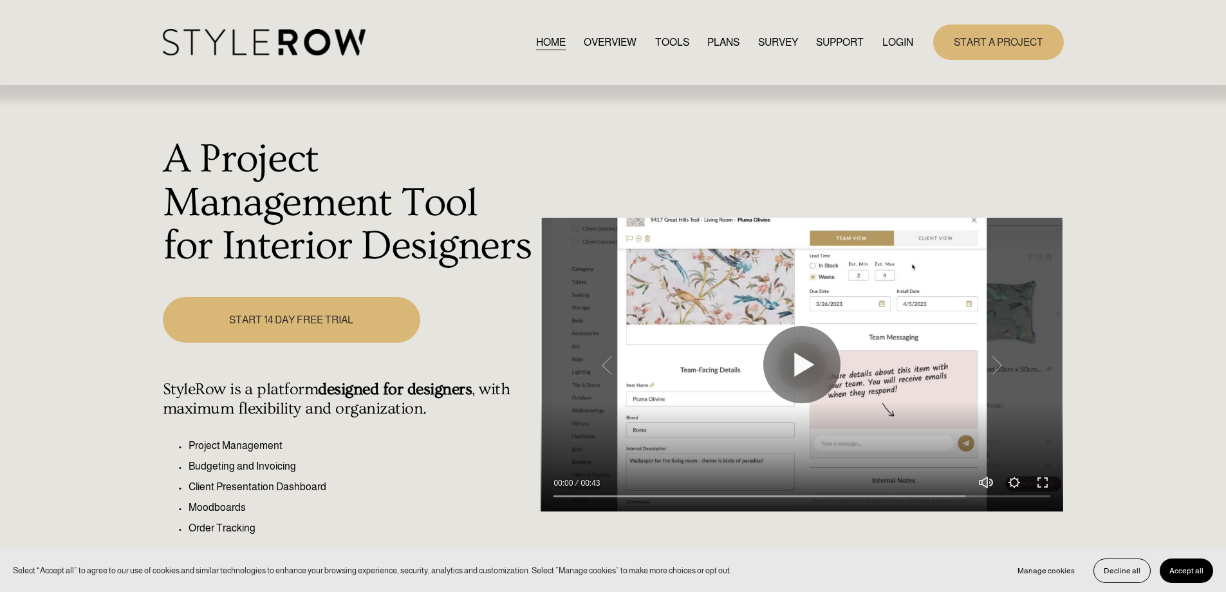
click at [910, 46] on link "LOGIN" at bounding box center [897, 41] width 31 height 17
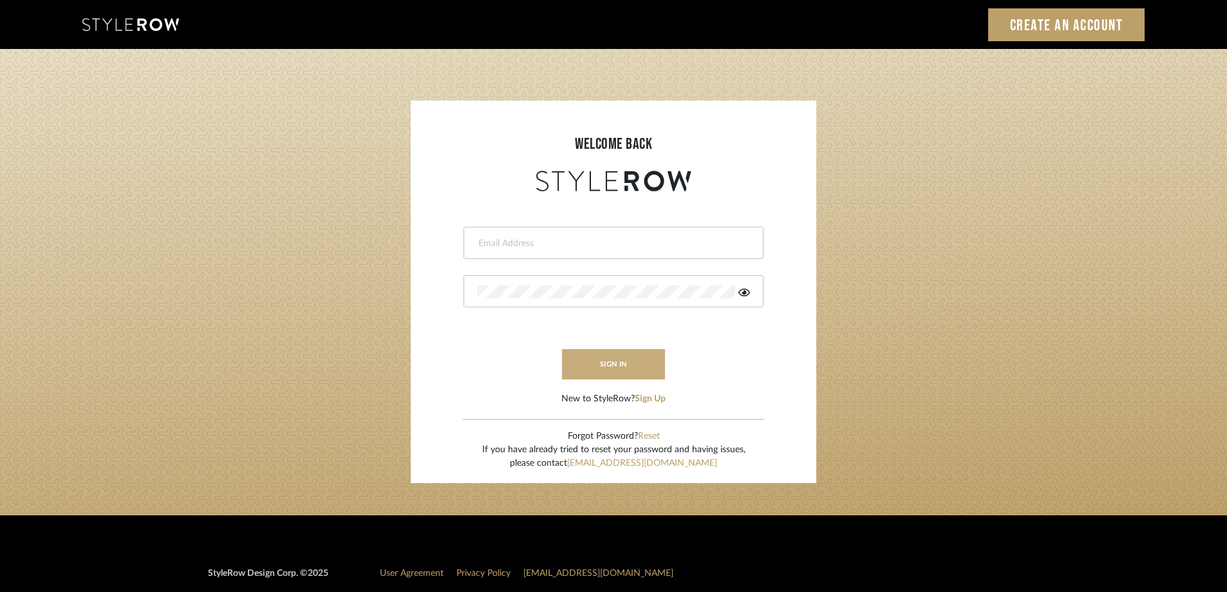
type input "[PERSON_NAME][EMAIL_ADDRESS][DOMAIN_NAME]"
drag, startPoint x: 613, startPoint y: 362, endPoint x: 606, endPoint y: 357, distance: 8.9
click at [613, 361] on button "sign in" at bounding box center [613, 364] width 103 height 30
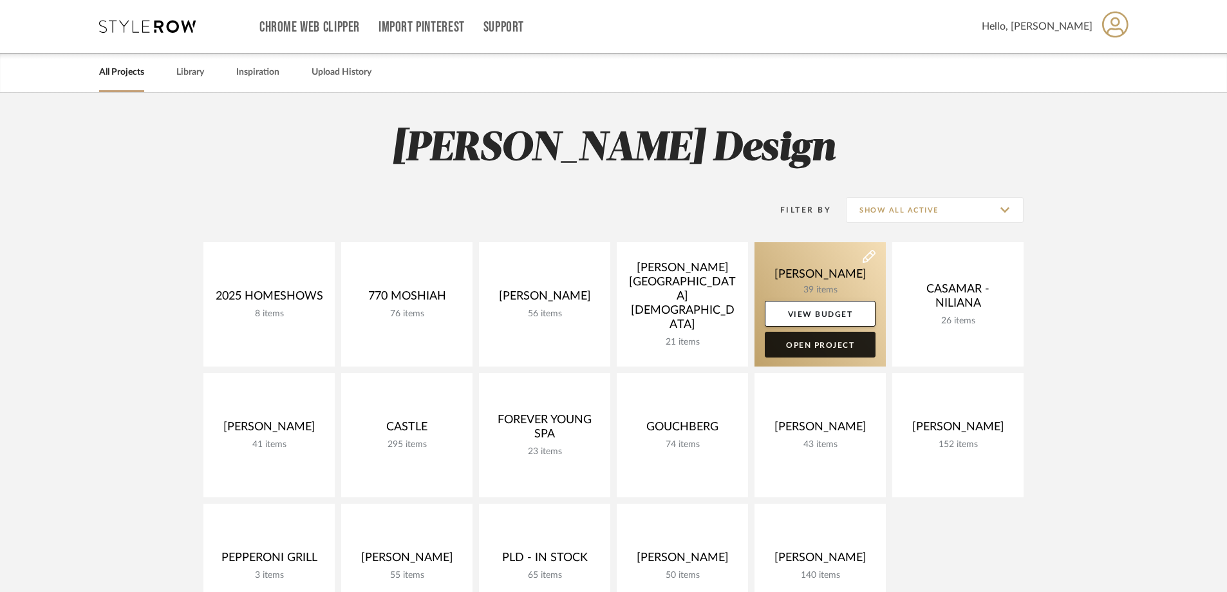
click at [819, 340] on link "Open Project" at bounding box center [820, 344] width 111 height 26
click at [819, 339] on div "Chrome Web Clipper Import Pinterest Support All Projects Library Inspiration Up…" at bounding box center [613, 521] width 1227 height 1043
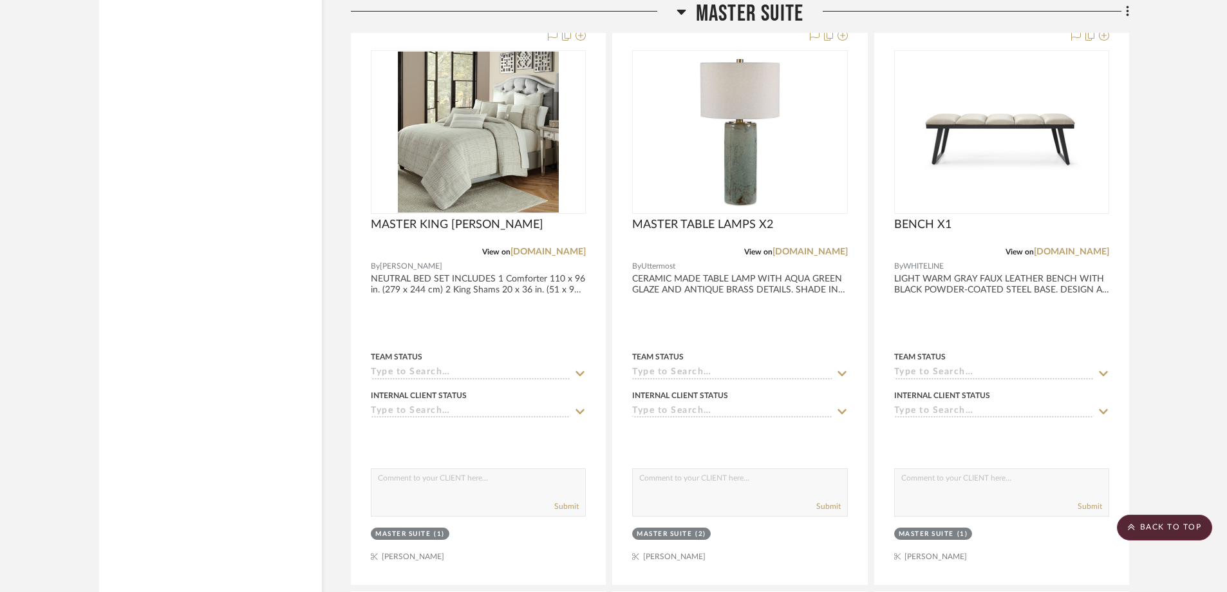
scroll to position [4623, 0]
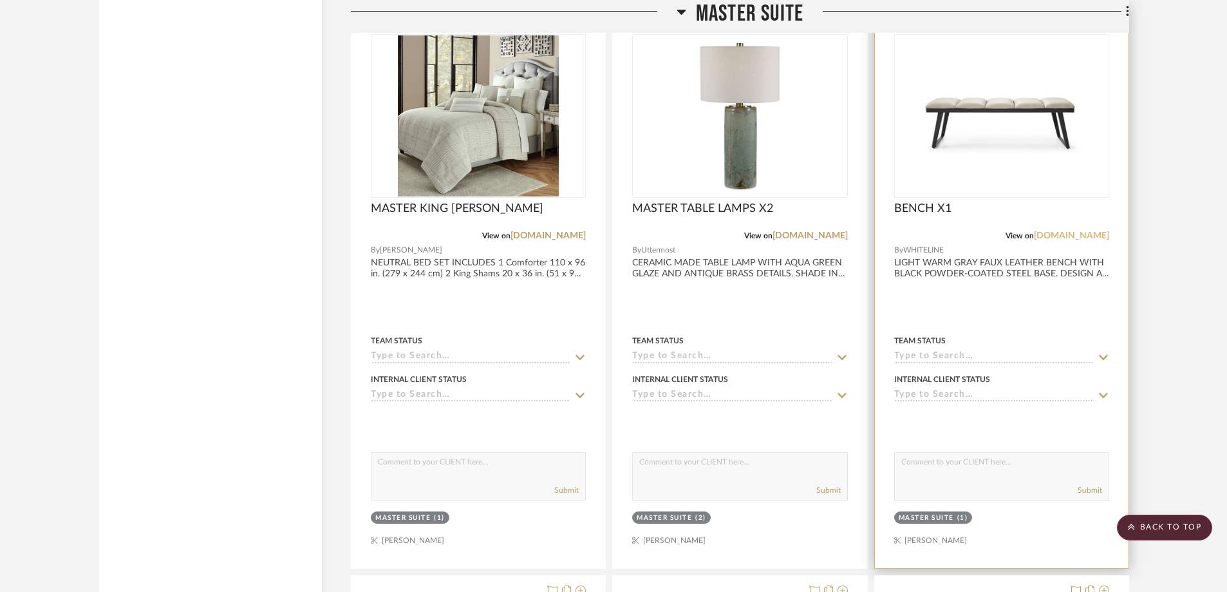
click at [1072, 237] on link "whitelinemod.com" at bounding box center [1071, 235] width 75 height 9
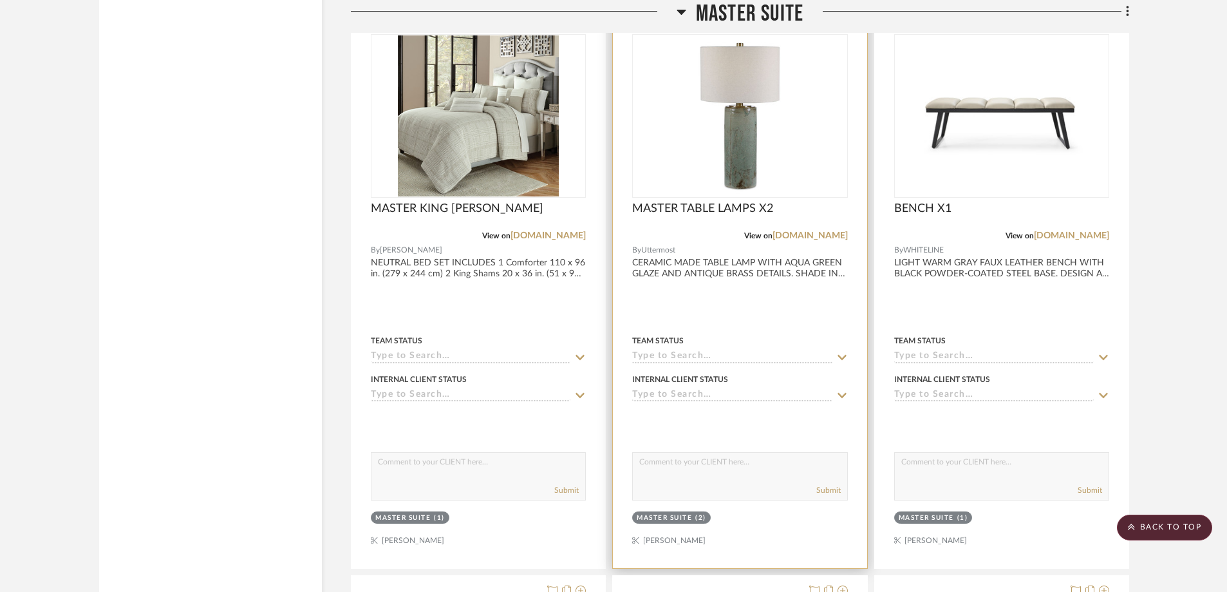
click at [749, 175] on img "0" at bounding box center [739, 115] width 161 height 161
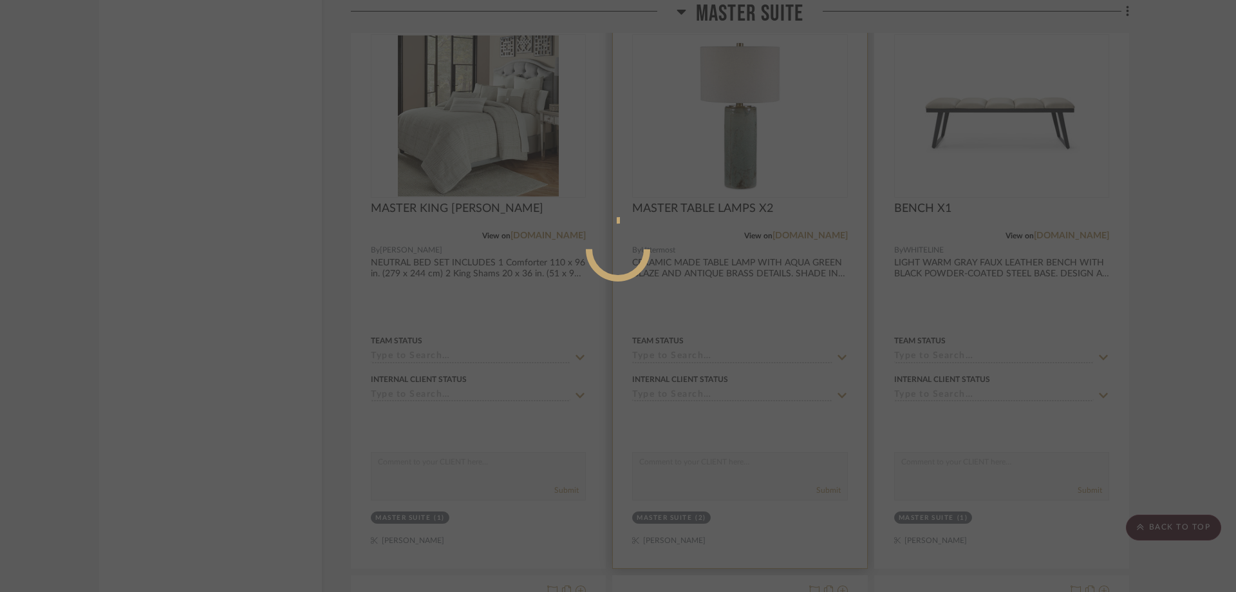
click at [749, 175] on div at bounding box center [618, 296] width 1236 height 592
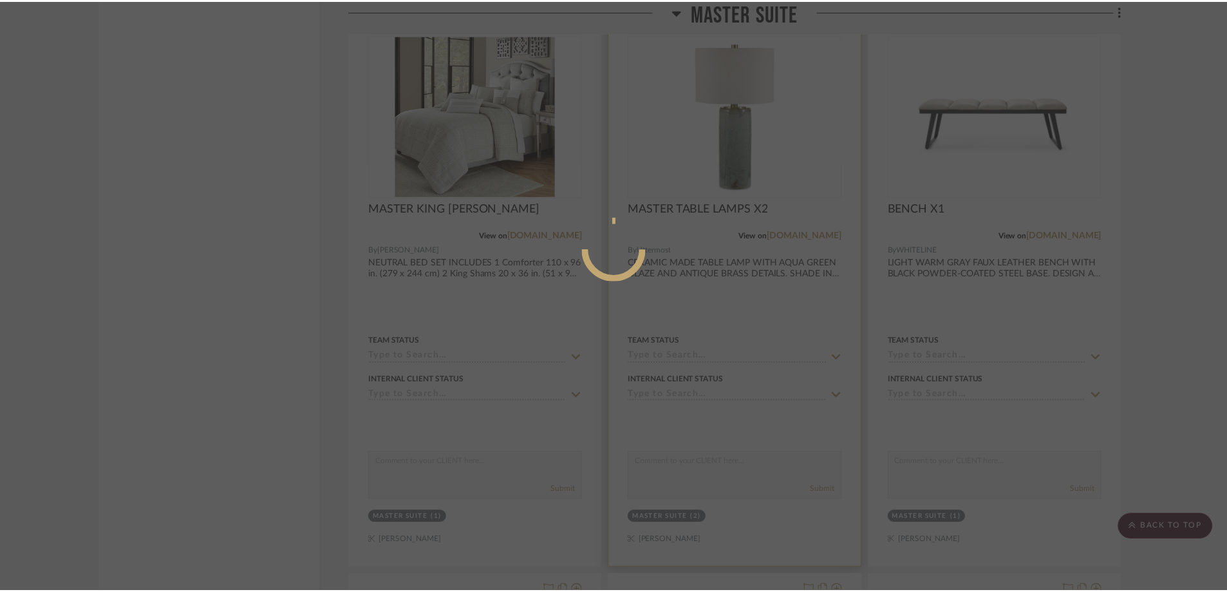
scroll to position [4623, 0]
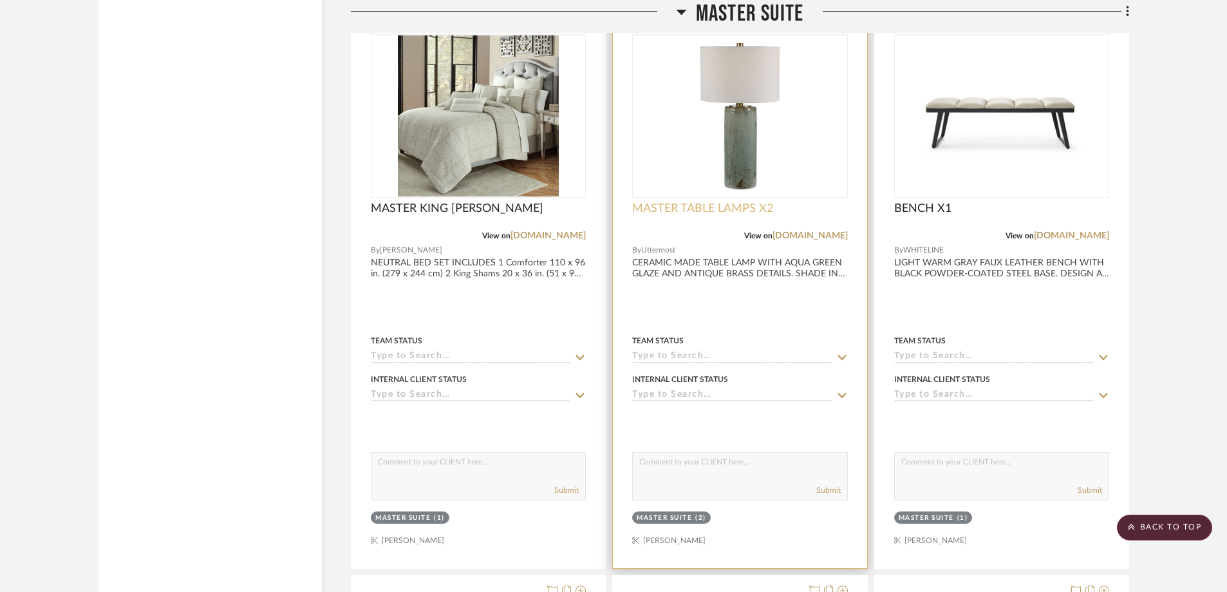
click at [750, 206] on span "MASTER TABLE LAMPS X2" at bounding box center [702, 208] width 141 height 14
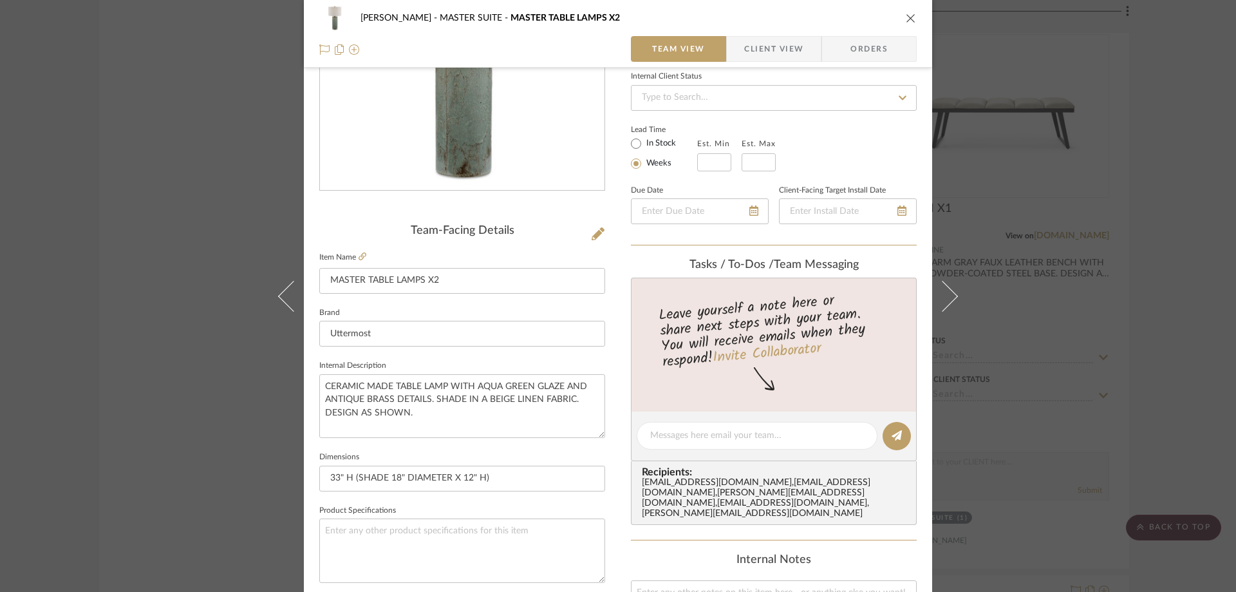
scroll to position [175, 0]
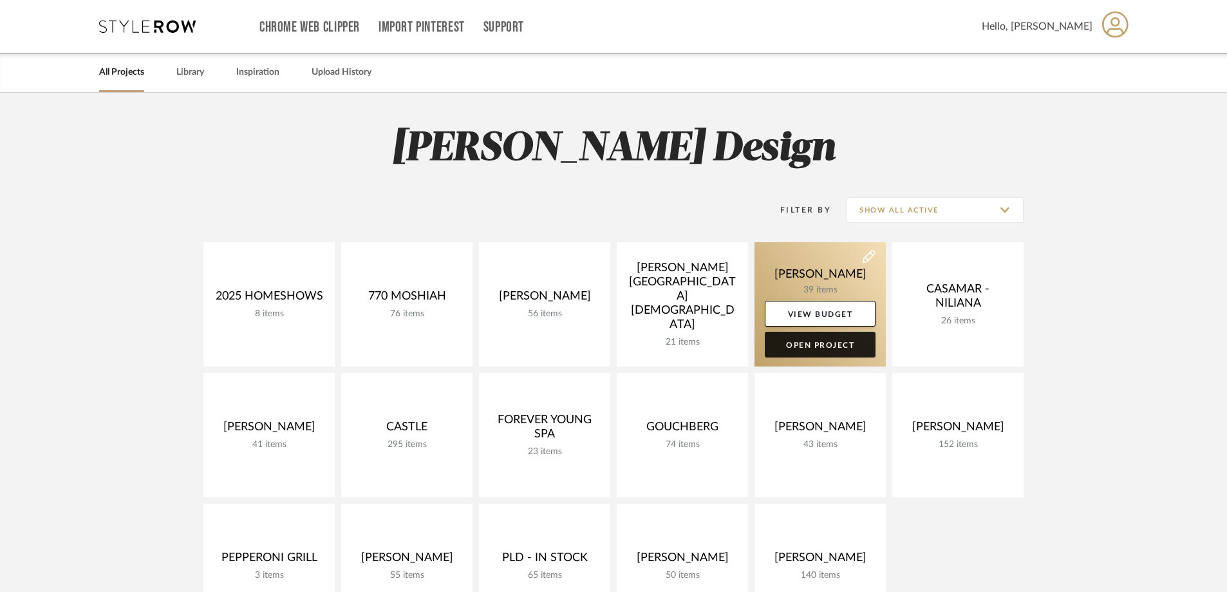
click at [807, 344] on link "Open Project" at bounding box center [820, 344] width 111 height 26
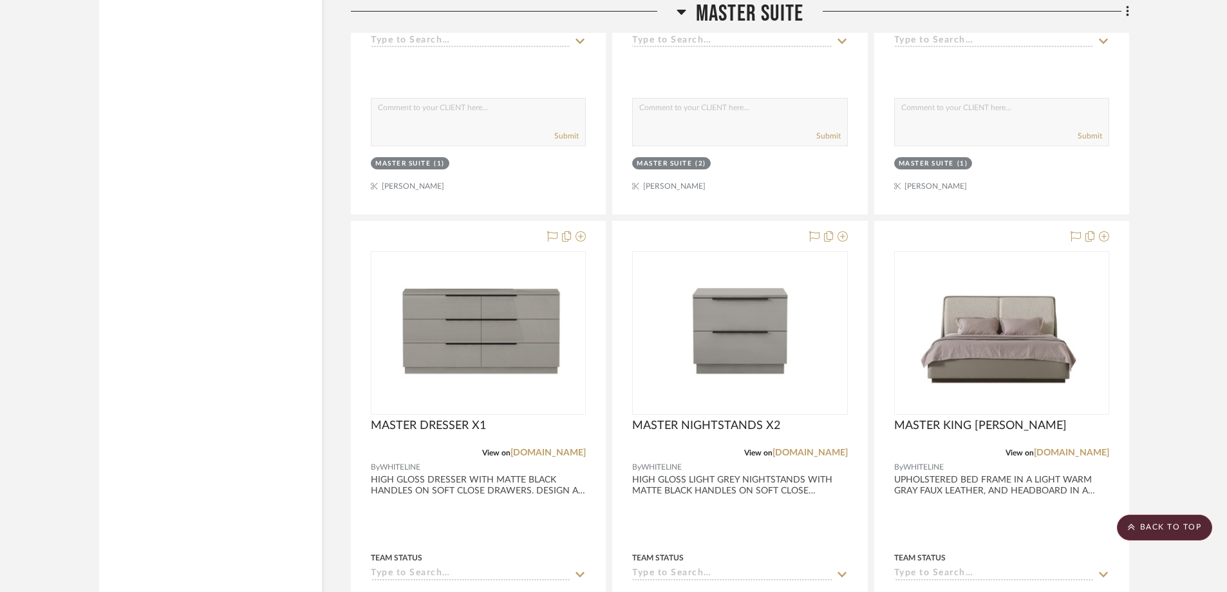
scroll to position [5015, 0]
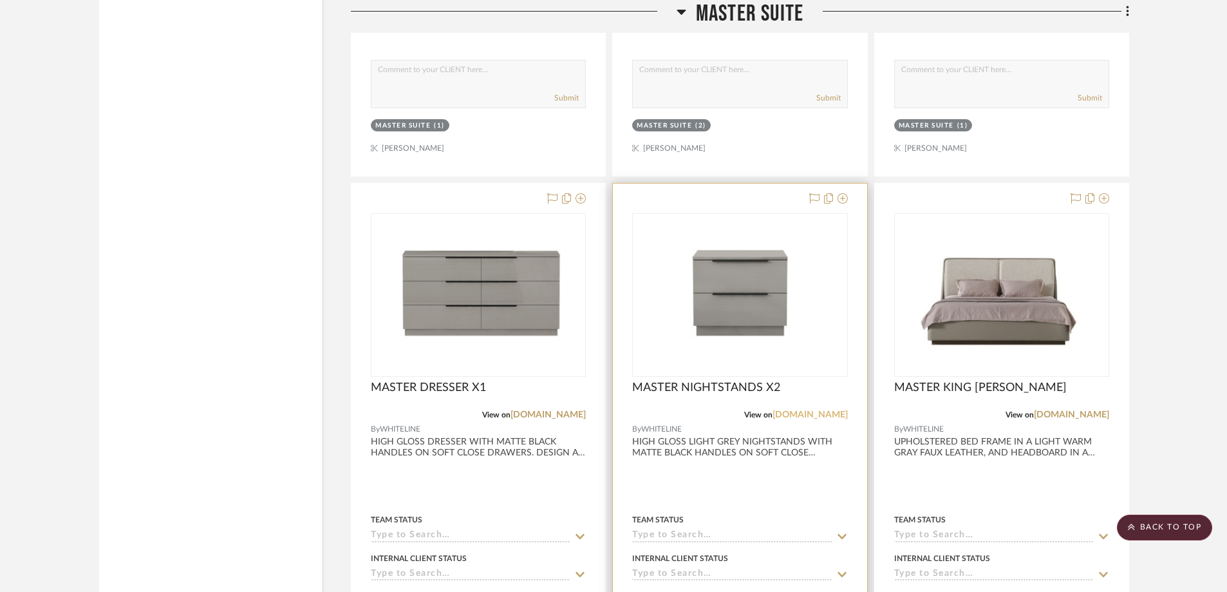
click at [810, 416] on link "[DOMAIN_NAME]" at bounding box center [809, 414] width 75 height 9
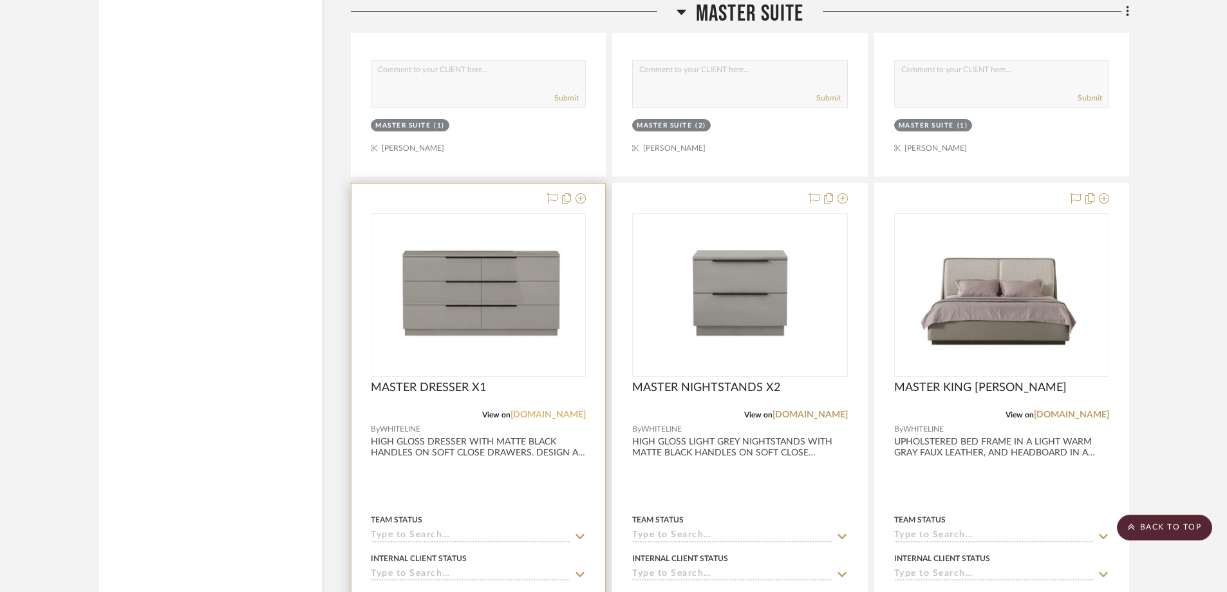
click at [543, 411] on link "[DOMAIN_NAME]" at bounding box center [547, 414] width 75 height 9
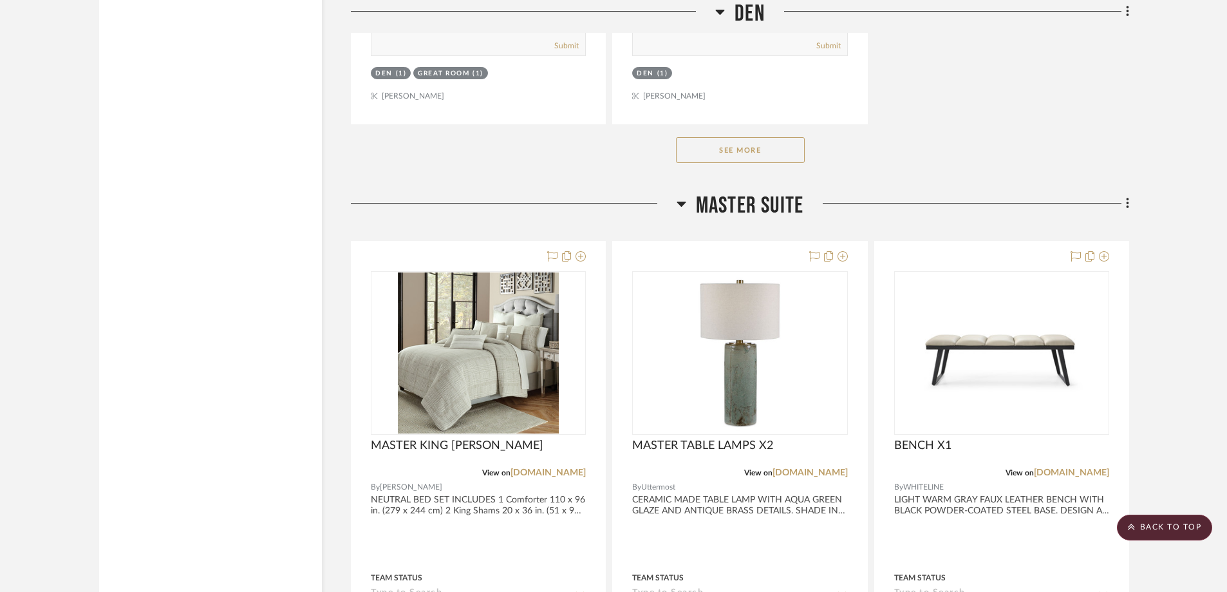
scroll to position [4524, 0]
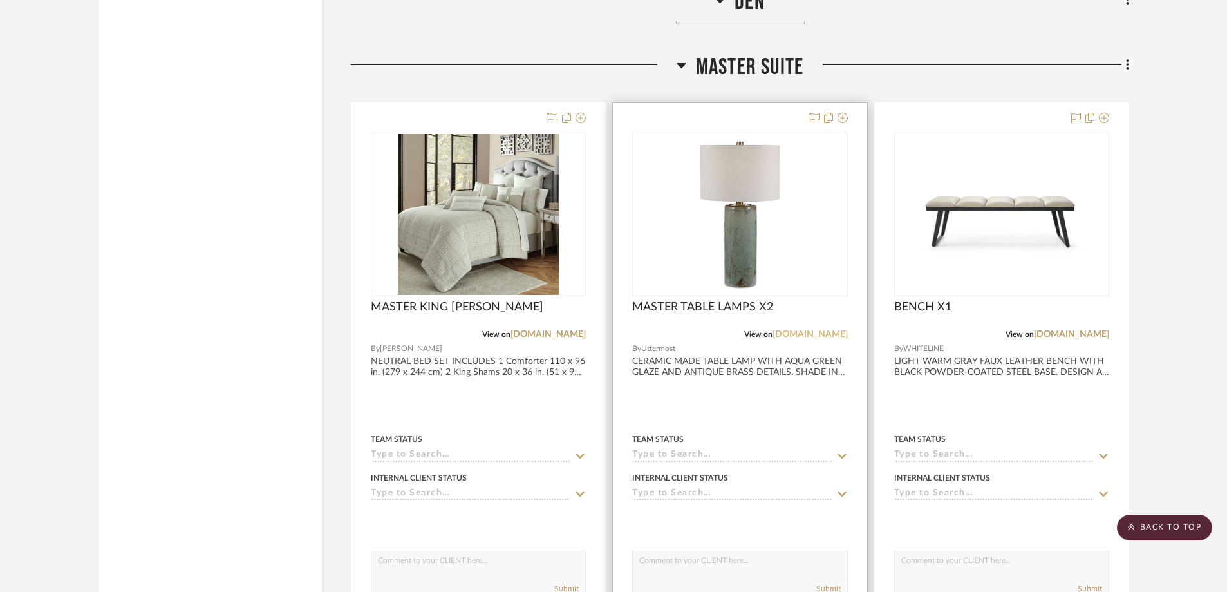
click at [806, 331] on link "[DOMAIN_NAME]" at bounding box center [809, 334] width 75 height 9
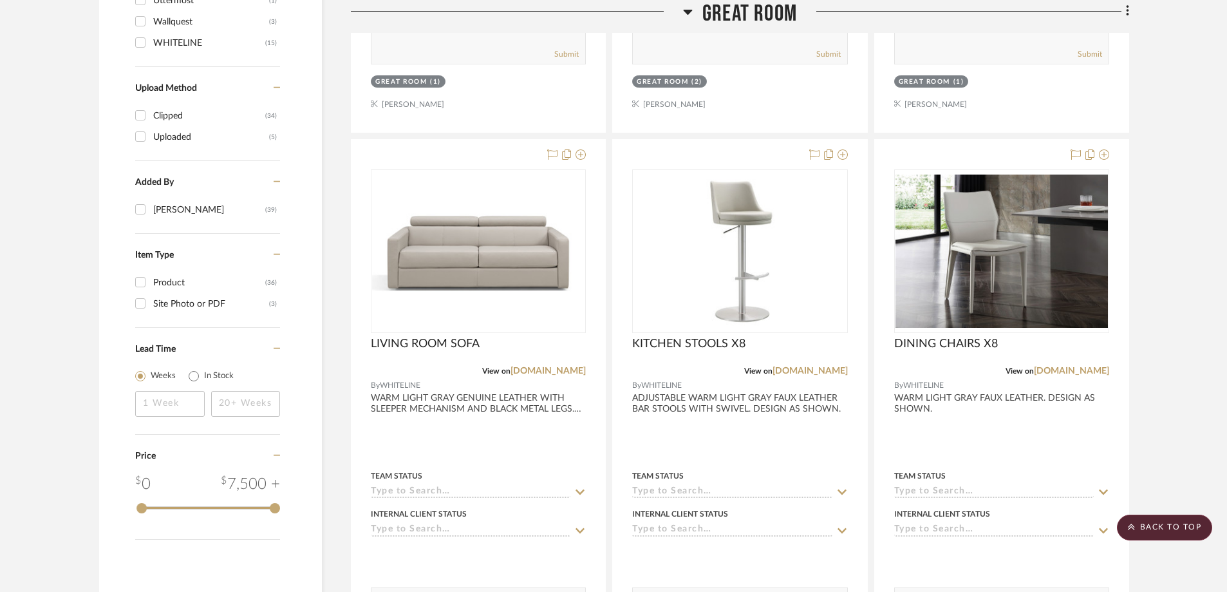
scroll to position [1508, 0]
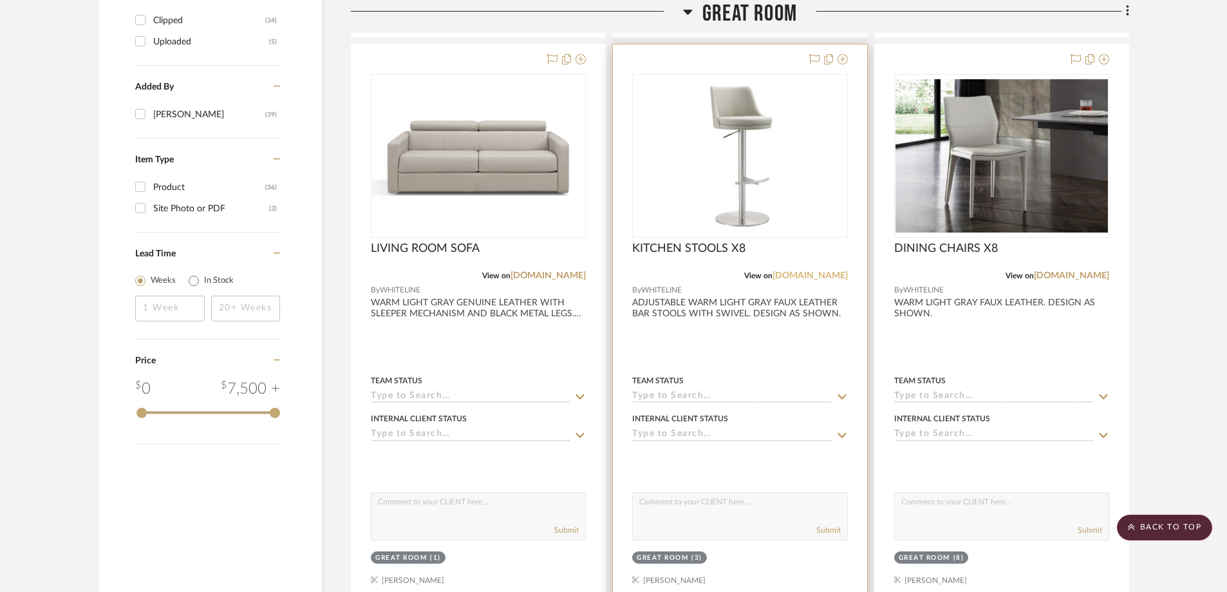
click at [807, 272] on link "[DOMAIN_NAME]" at bounding box center [809, 275] width 75 height 9
click at [788, 272] on link "[DOMAIN_NAME]" at bounding box center [809, 275] width 75 height 9
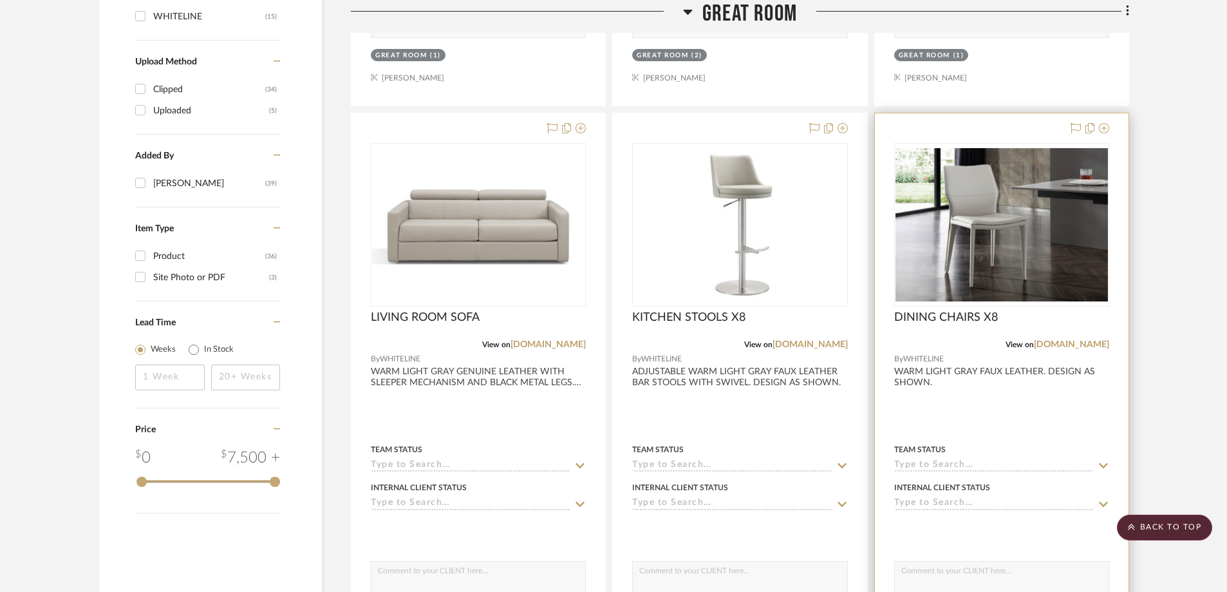
scroll to position [1473, 0]
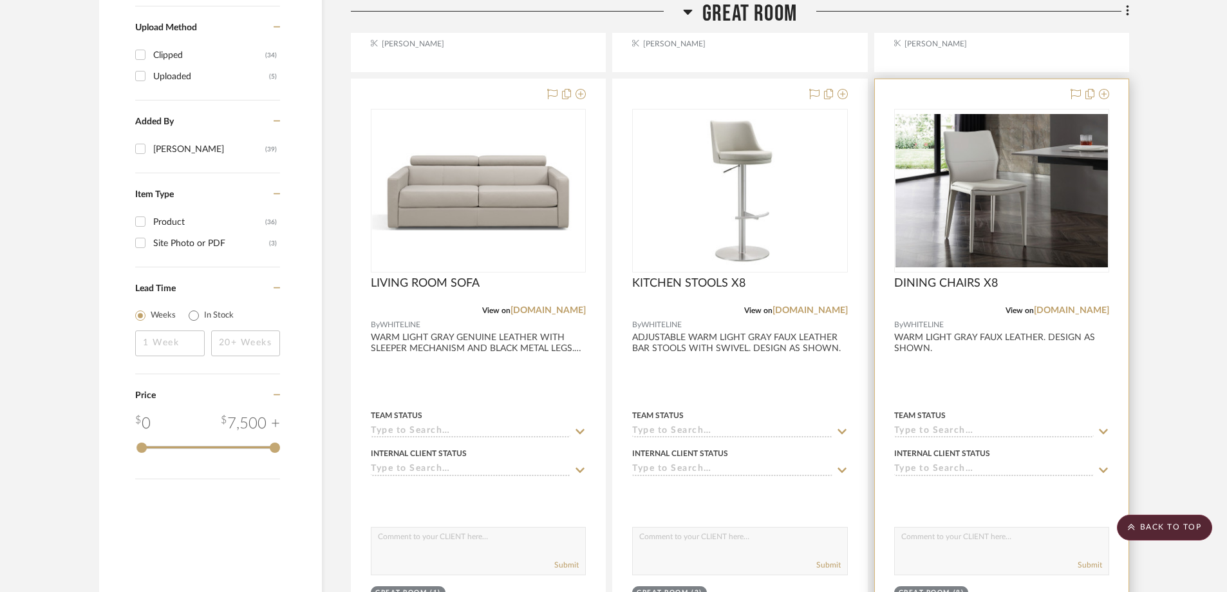
click at [985, 333] on div at bounding box center [1002, 360] width 254 height 563
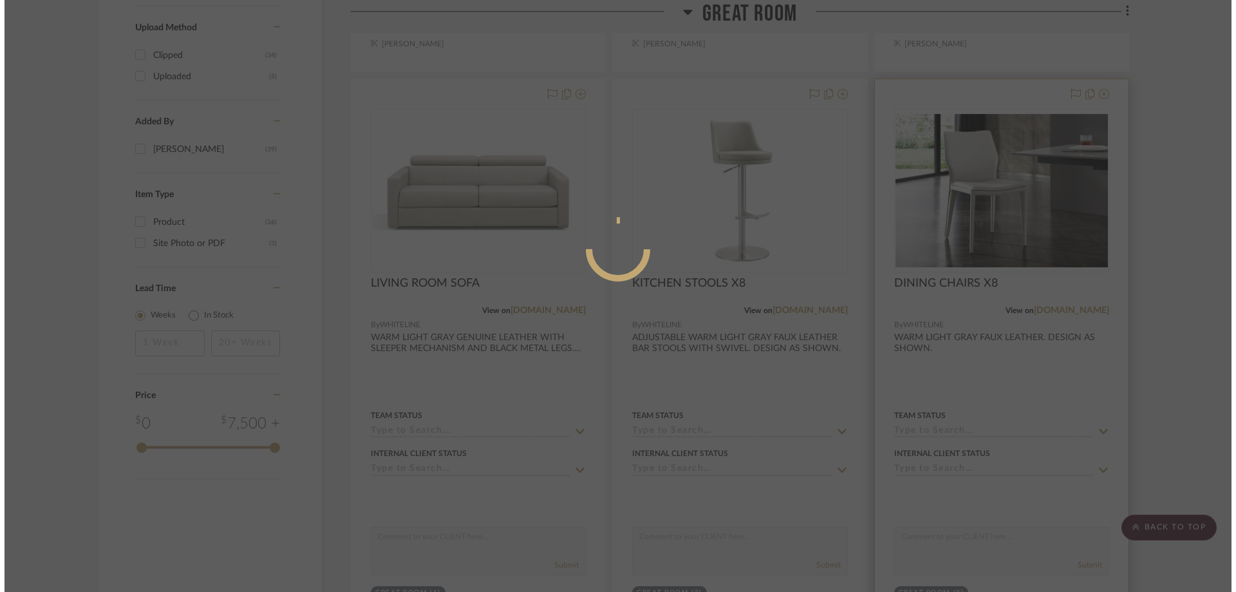
scroll to position [0, 0]
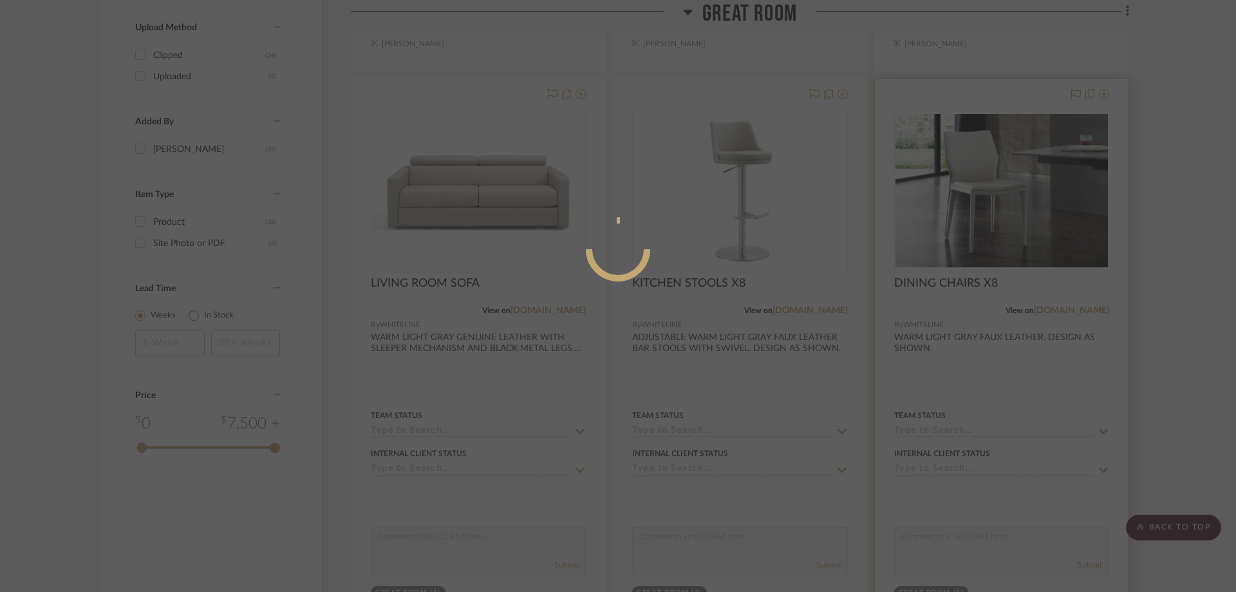
click at [985, 333] on div at bounding box center [618, 296] width 1236 height 592
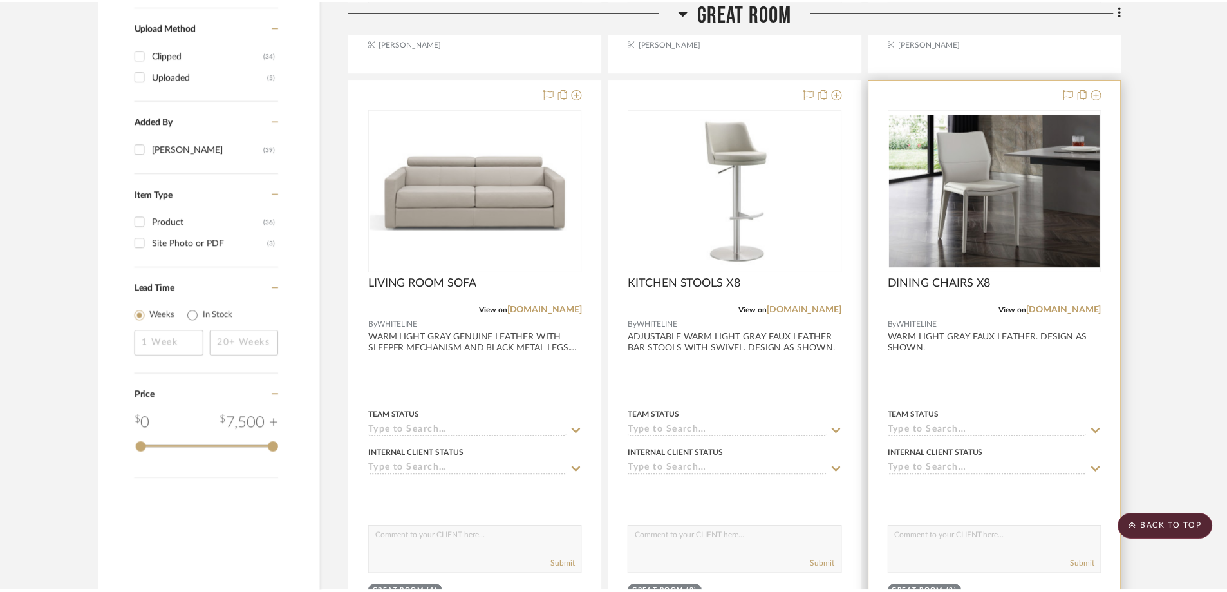
scroll to position [1473, 0]
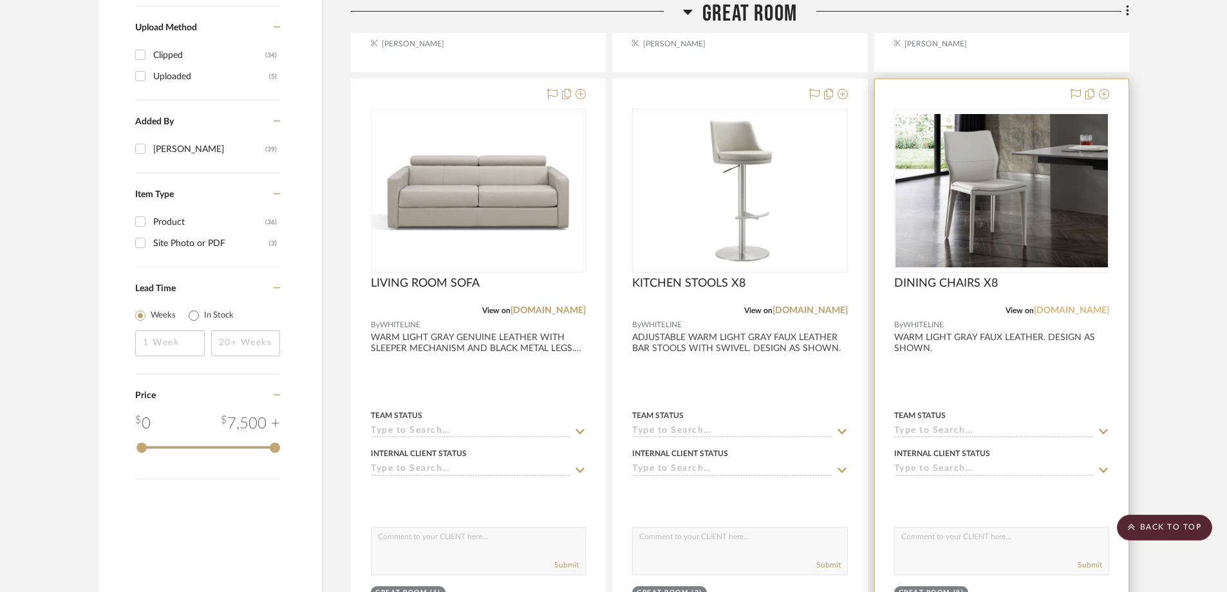
click at [1054, 307] on link "[DOMAIN_NAME]" at bounding box center [1071, 310] width 75 height 9
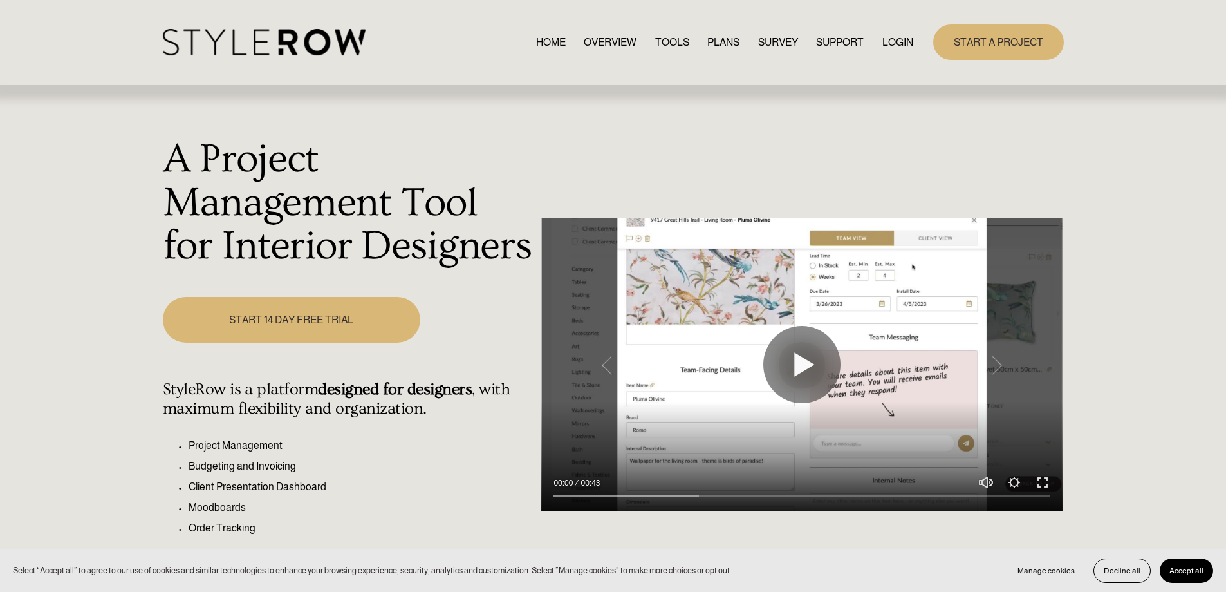
click at [904, 45] on link "LOGIN" at bounding box center [897, 41] width 31 height 17
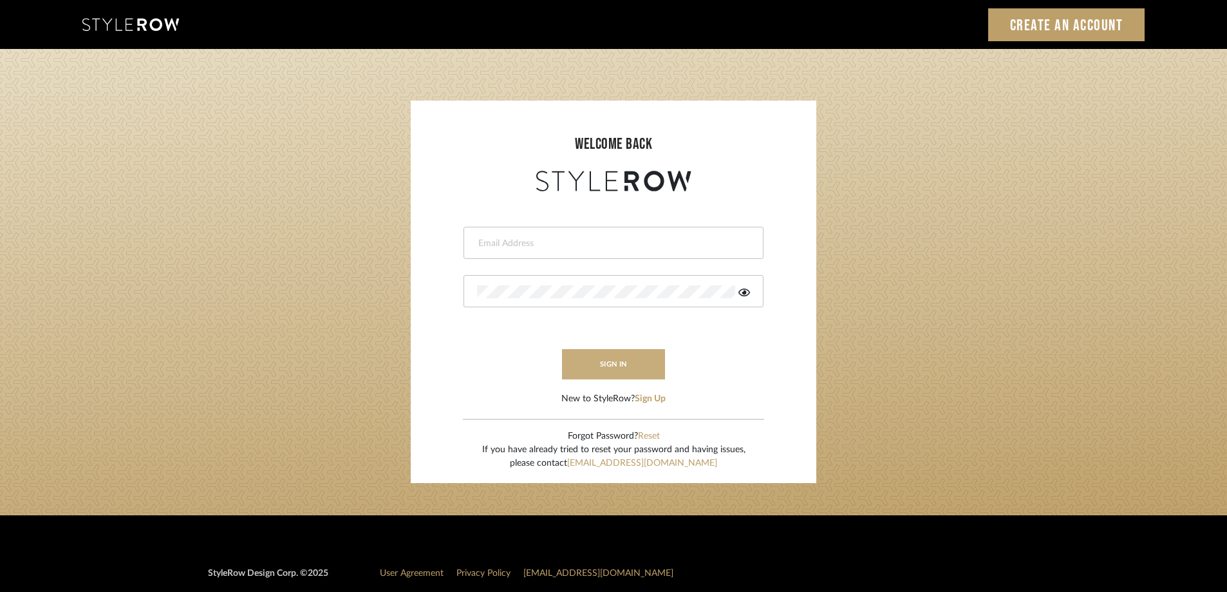
type input "[PERSON_NAME][EMAIL_ADDRESS][DOMAIN_NAME]"
click at [637, 368] on button "sign in" at bounding box center [613, 364] width 103 height 30
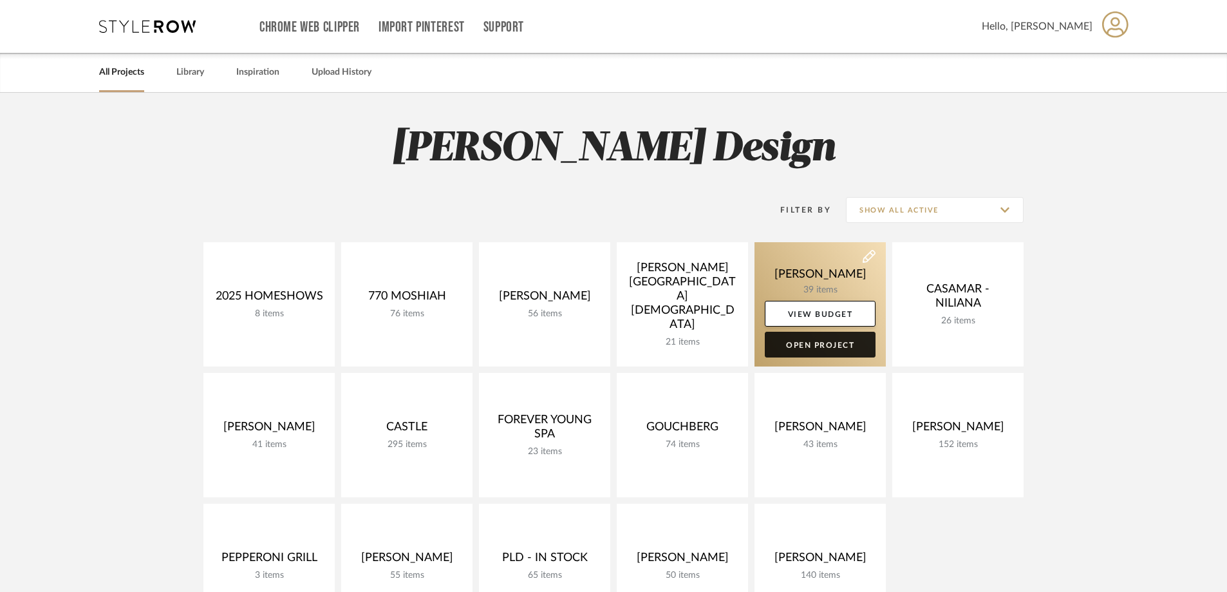
click at [856, 349] on link "Open Project" at bounding box center [820, 344] width 111 height 26
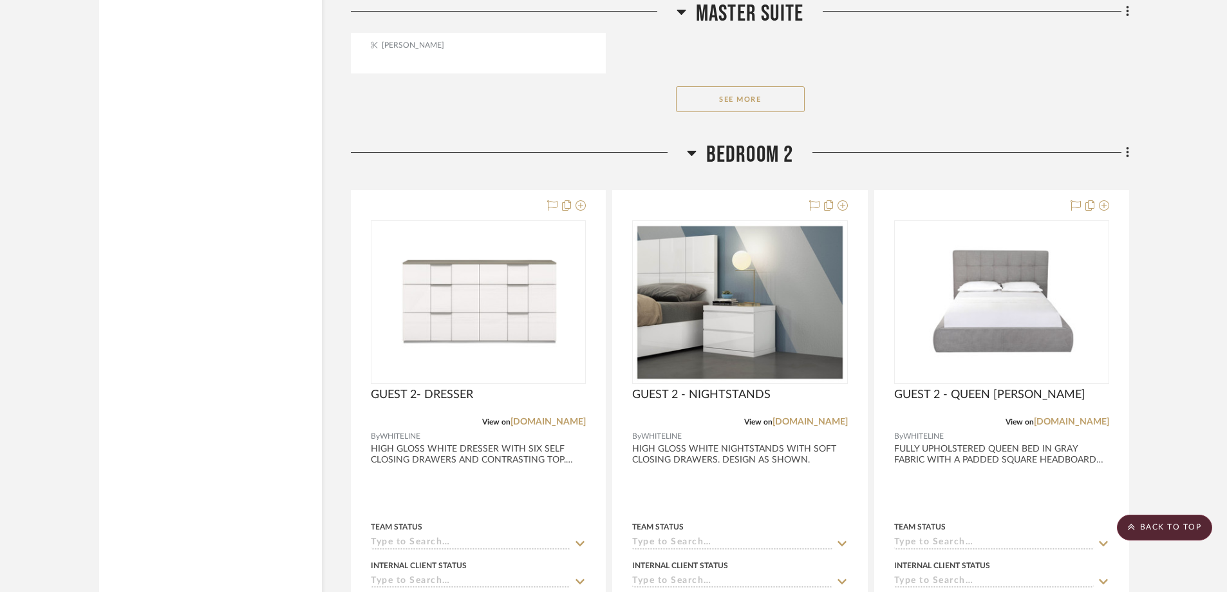
scroll to position [6276, 0]
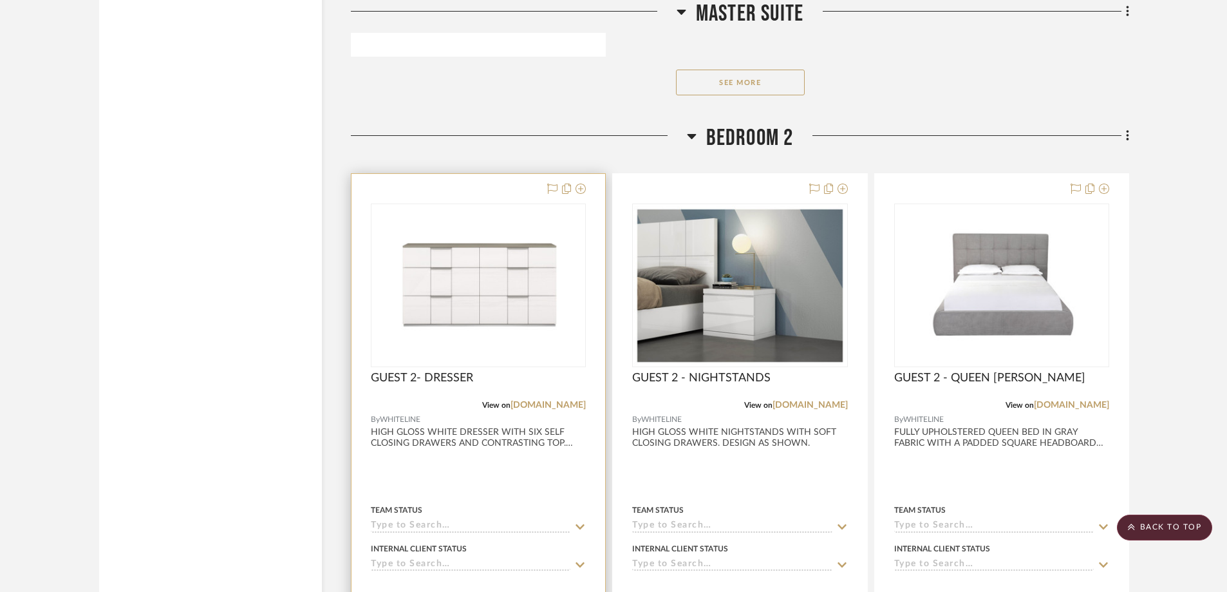
click at [512, 333] on img "0" at bounding box center [478, 285] width 212 height 153
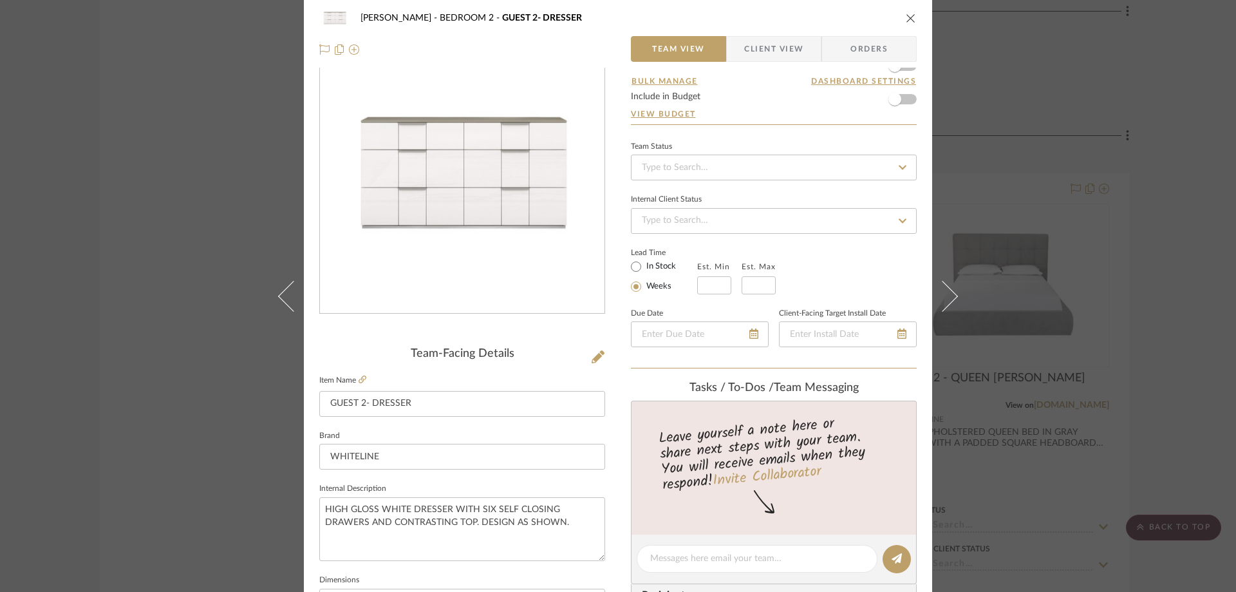
scroll to position [0, 0]
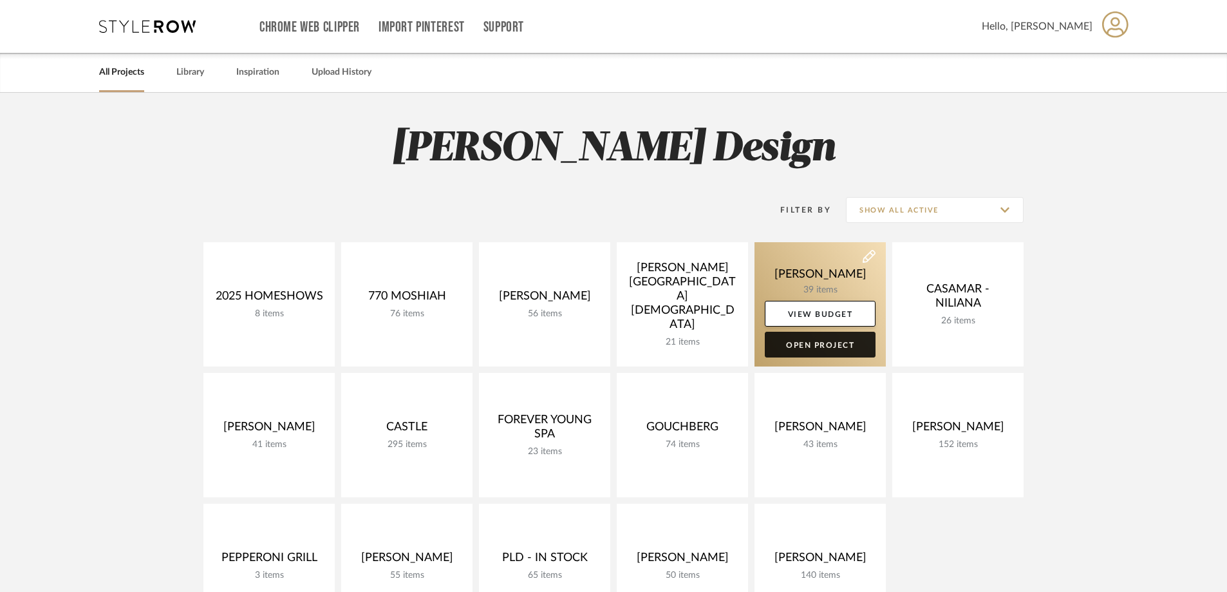
click at [843, 347] on link "Open Project" at bounding box center [820, 344] width 111 height 26
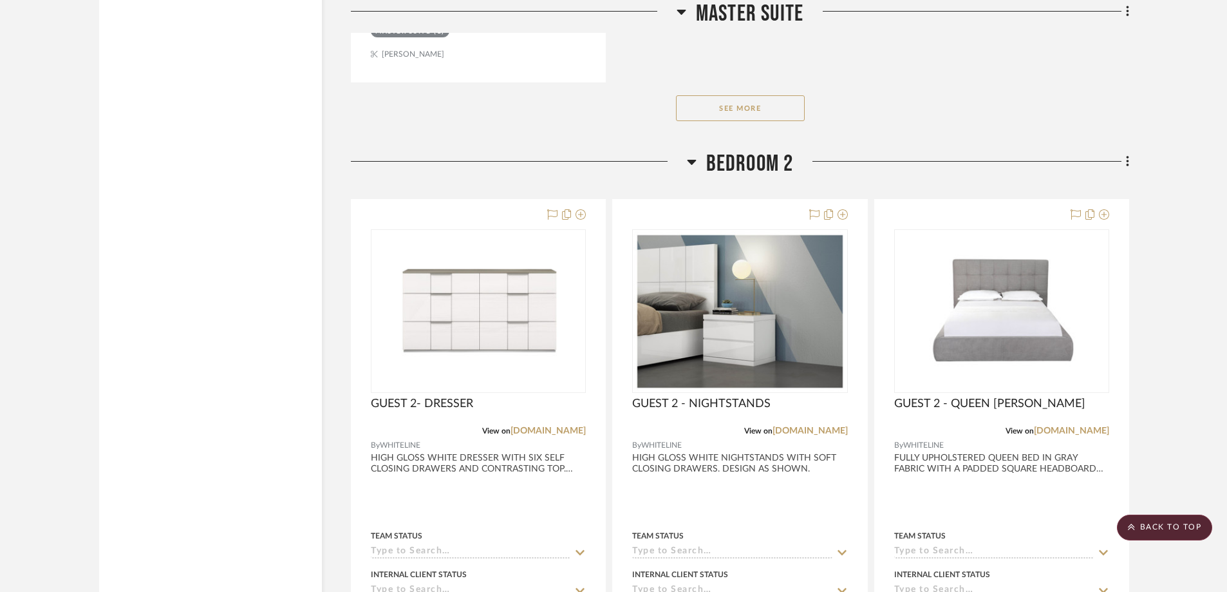
scroll to position [6377, 0]
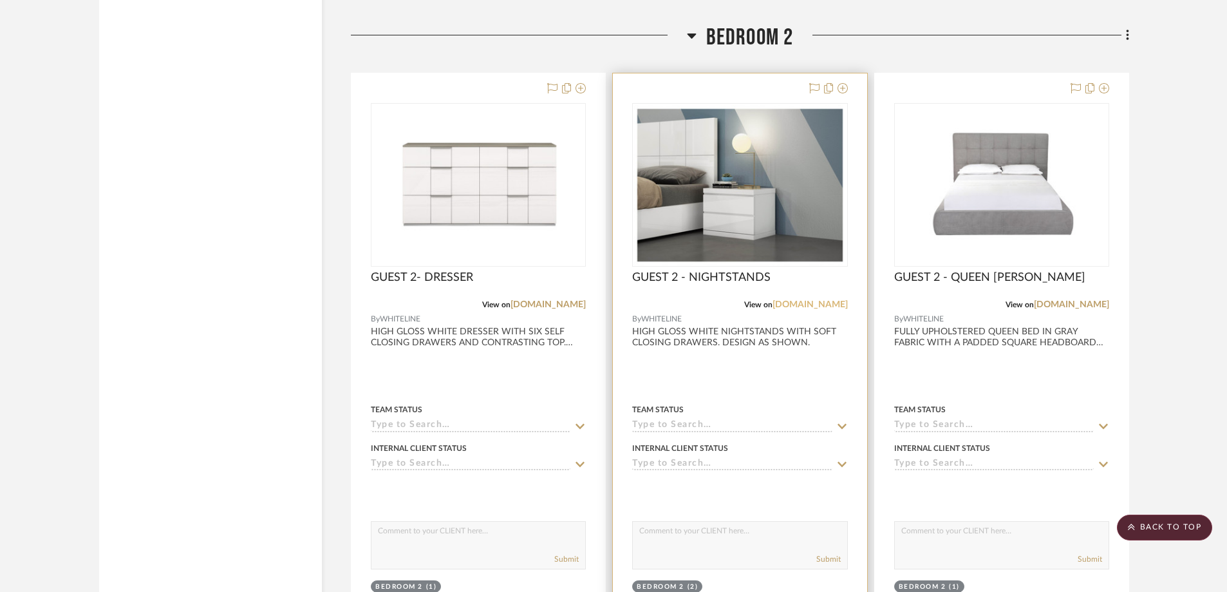
click at [810, 301] on link "[DOMAIN_NAME]" at bounding box center [809, 304] width 75 height 9
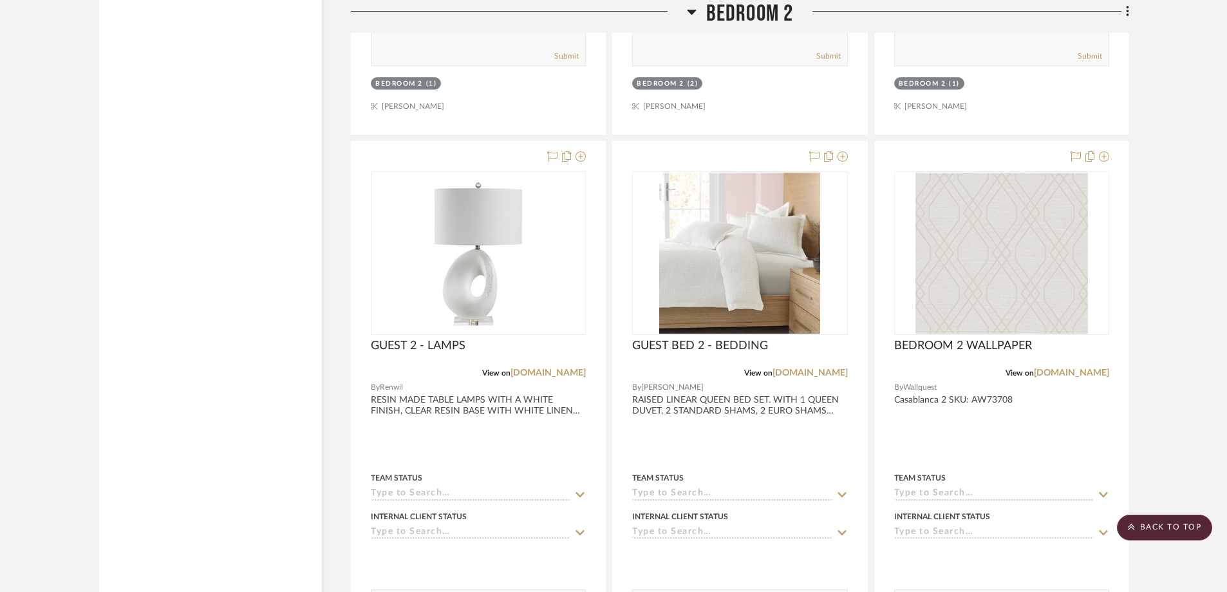
scroll to position [6889, 0]
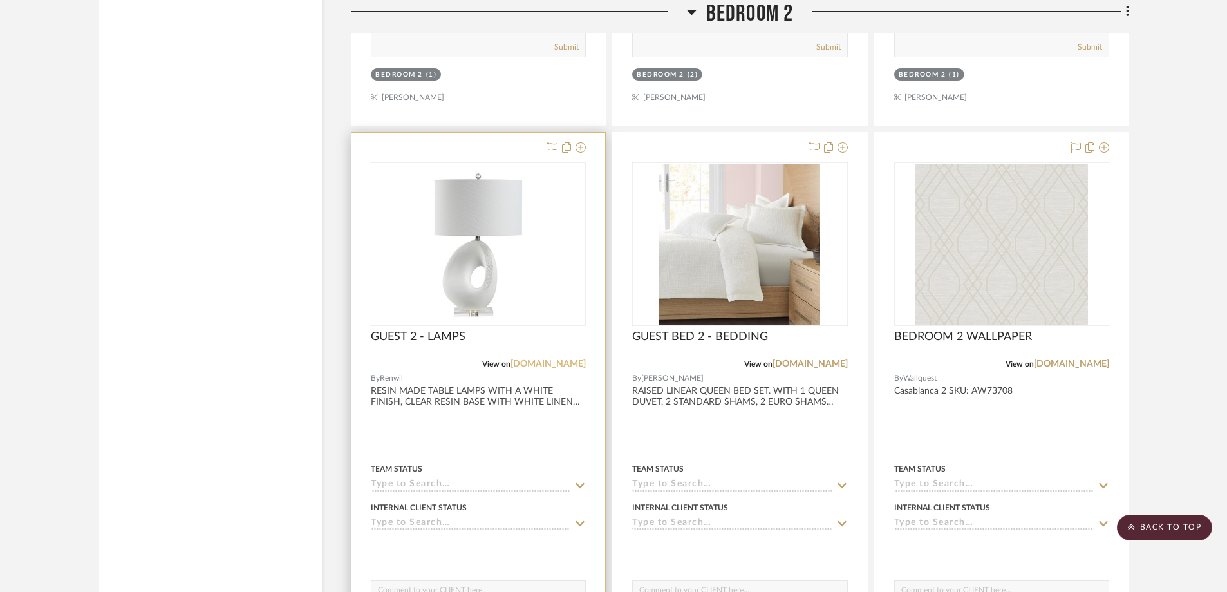
click at [553, 364] on link "[DOMAIN_NAME]" at bounding box center [547, 363] width 75 height 9
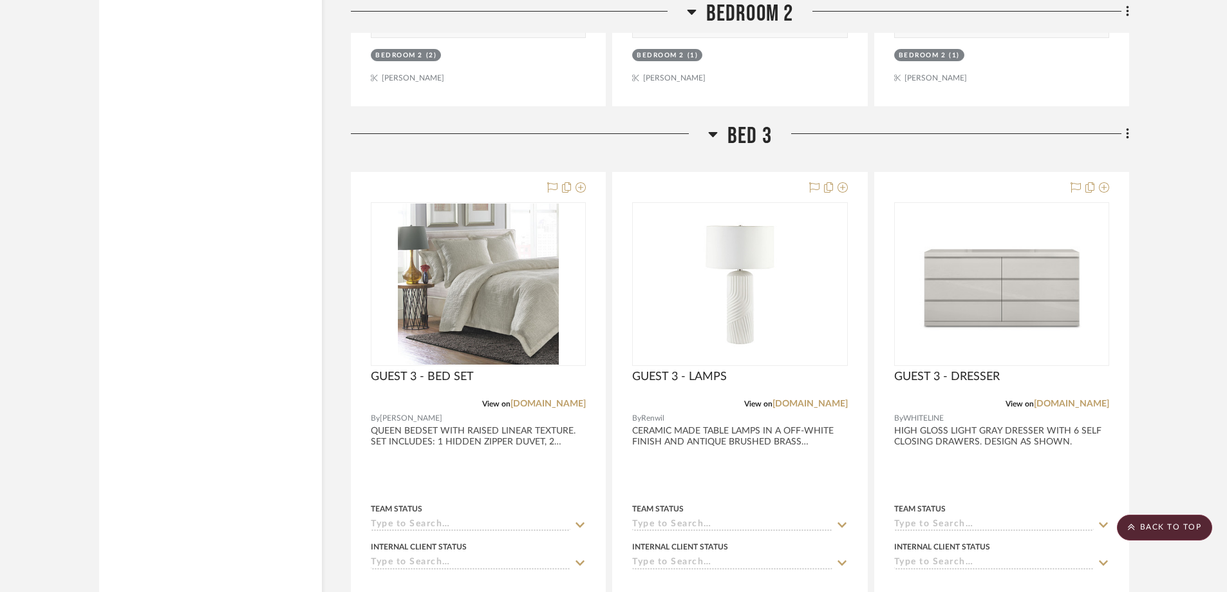
scroll to position [7498, 0]
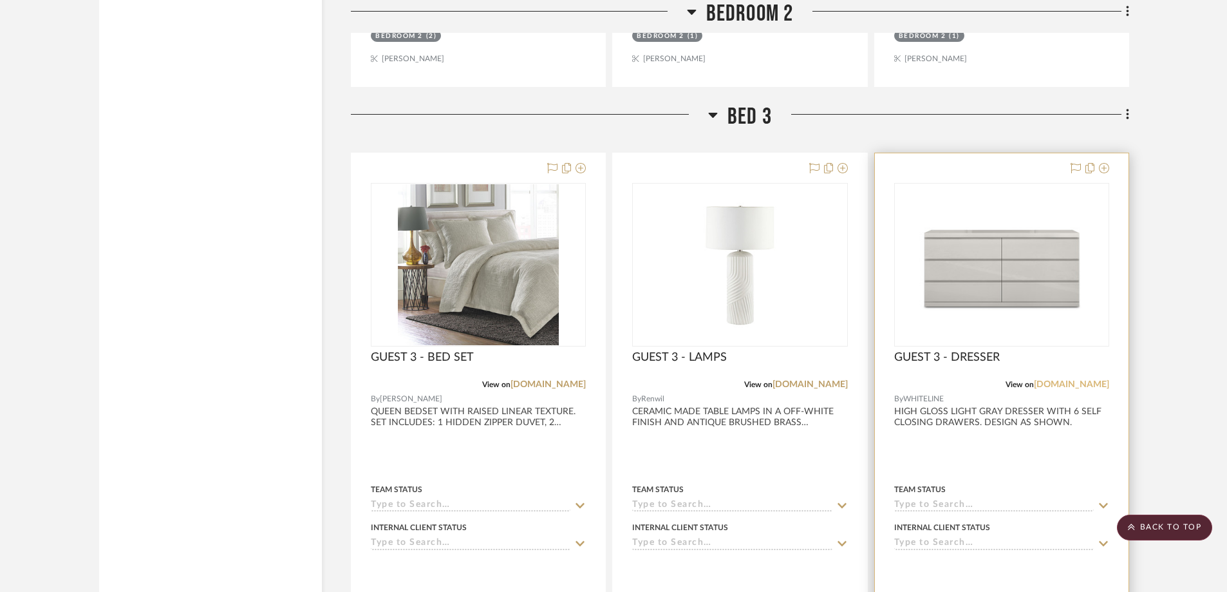
click at [1070, 381] on link "[DOMAIN_NAME]" at bounding box center [1071, 384] width 75 height 9
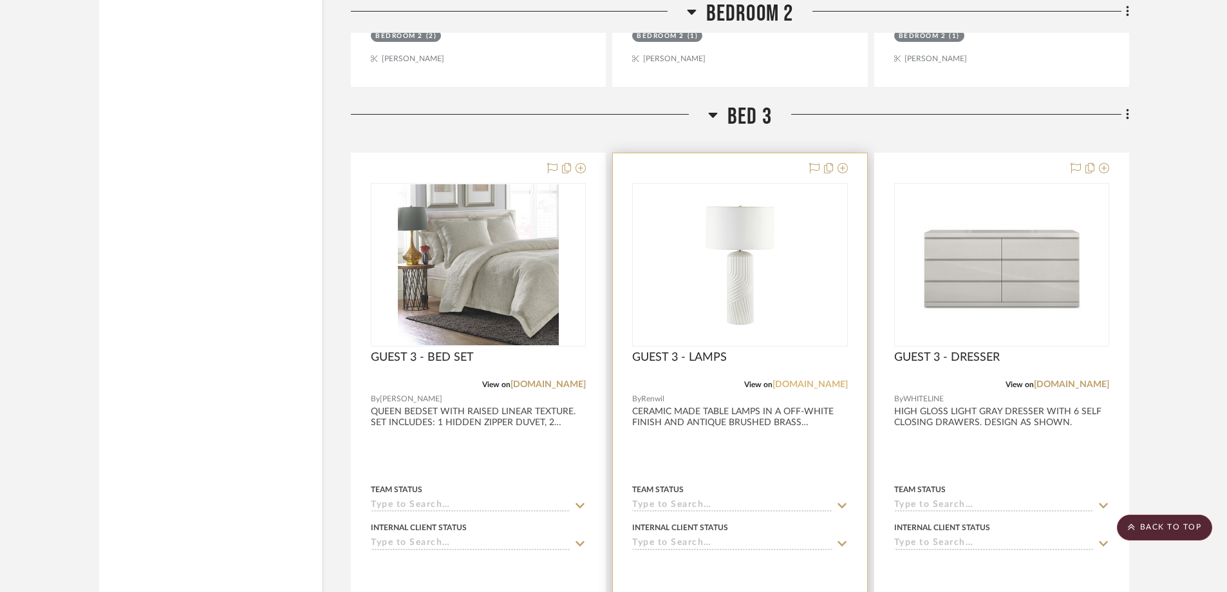
click at [823, 383] on link "[DOMAIN_NAME]" at bounding box center [809, 384] width 75 height 9
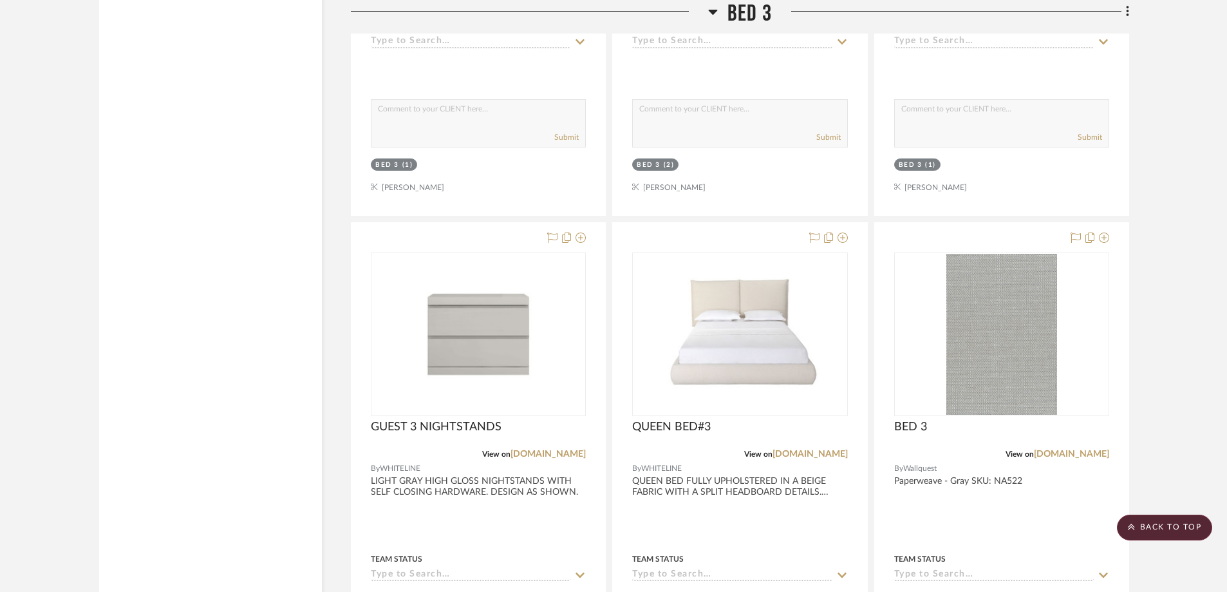
scroll to position [8097, 0]
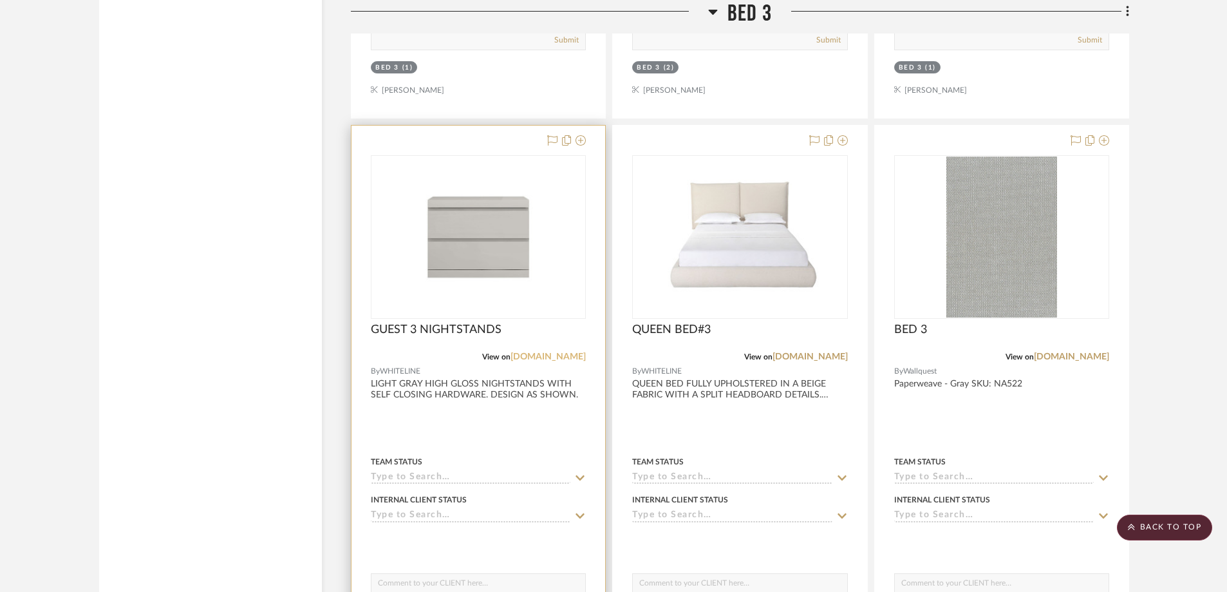
click at [550, 355] on link "[DOMAIN_NAME]" at bounding box center [547, 356] width 75 height 9
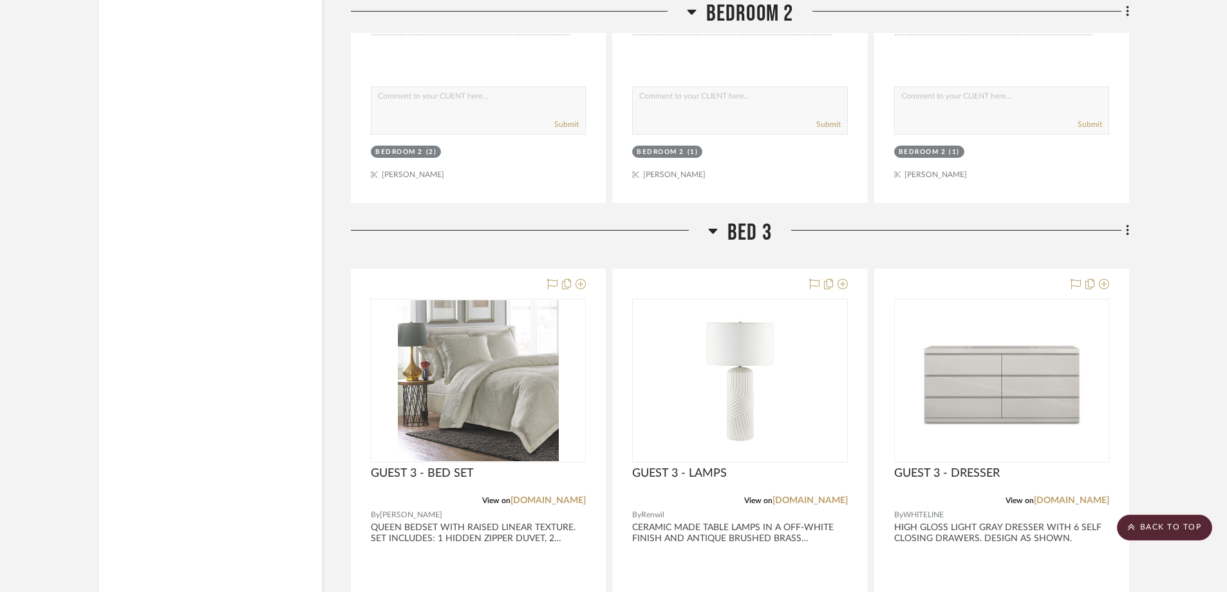
scroll to position [7276, 0]
